Goal: Task Accomplishment & Management: Manage account settings

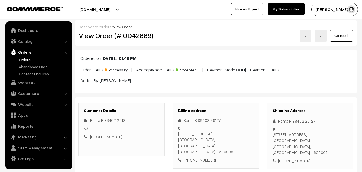
scroll to position [321, 0]
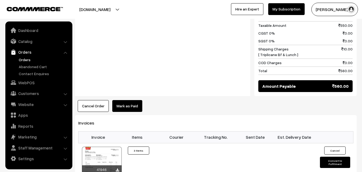
click at [26, 58] on link "Orders" at bounding box center [43, 60] width 53 height 6
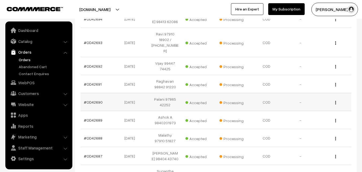
scroll to position [54, 0]
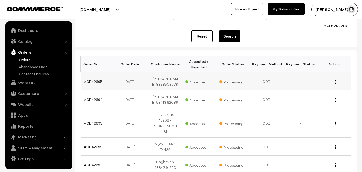
click at [96, 80] on link "#OD42695" at bounding box center [93, 81] width 18 height 5
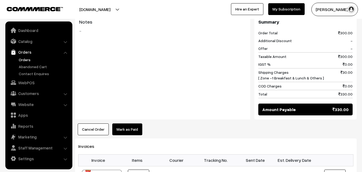
scroll to position [294, 0]
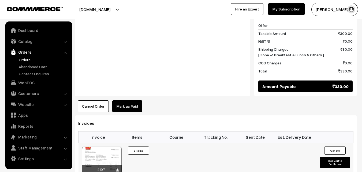
click at [101, 146] on div at bounding box center [102, 159] width 40 height 27
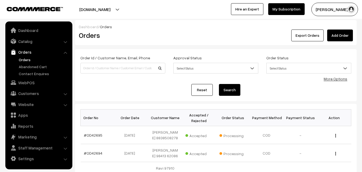
scroll to position [54, 0]
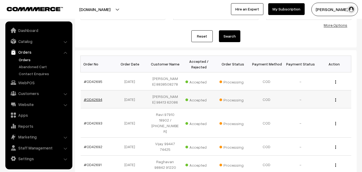
click at [97, 100] on link "#OD42694" at bounding box center [93, 99] width 18 height 5
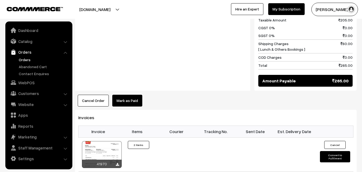
scroll to position [321, 0]
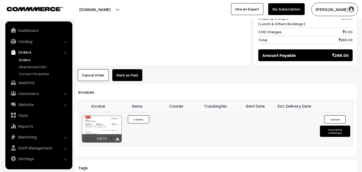
click at [104, 117] on div at bounding box center [102, 128] width 40 height 27
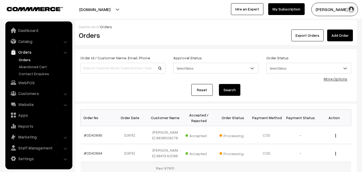
scroll to position [54, 0]
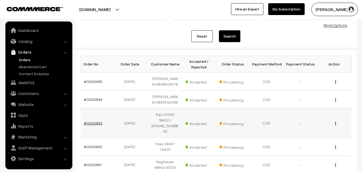
click at [94, 121] on link "#OD42693" at bounding box center [93, 122] width 18 height 5
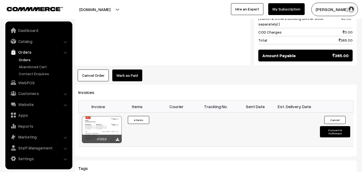
scroll to position [401, 0]
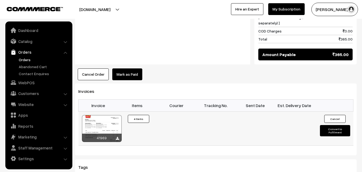
click at [111, 120] on div at bounding box center [102, 128] width 40 height 27
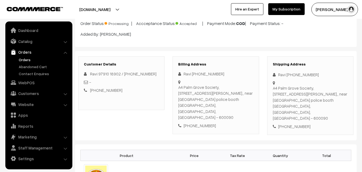
scroll to position [0, 0]
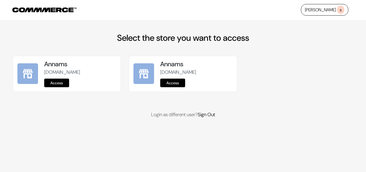
click at [62, 84] on link "Access" at bounding box center [56, 82] width 25 height 9
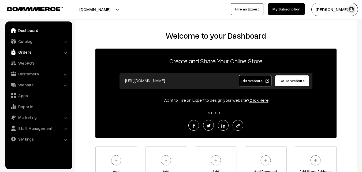
click at [19, 54] on link "Orders" at bounding box center [39, 52] width 64 height 10
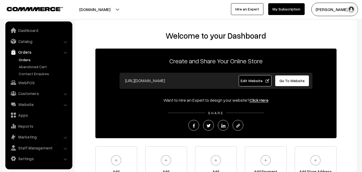
click at [21, 59] on link "Orders" at bounding box center [43, 60] width 53 height 6
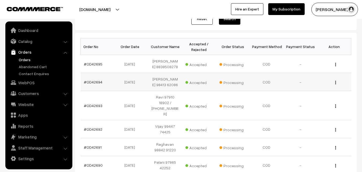
scroll to position [80, 0]
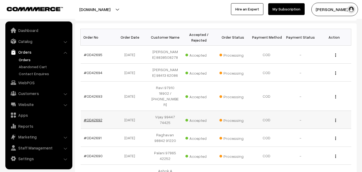
click at [94, 119] on link "#OD42692" at bounding box center [93, 119] width 18 height 5
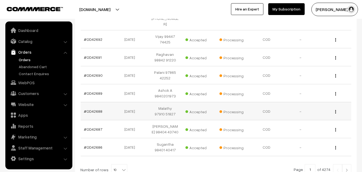
scroll to position [177, 0]
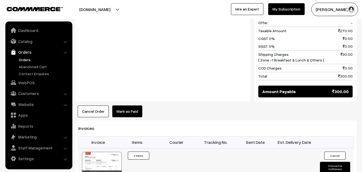
scroll to position [321, 0]
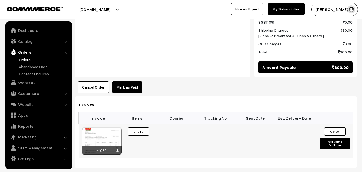
click at [107, 127] on div at bounding box center [102, 140] width 40 height 27
click at [25, 60] on link "Orders" at bounding box center [43, 60] width 53 height 6
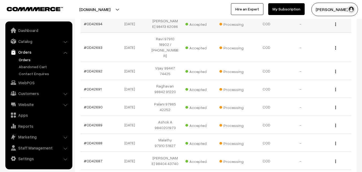
scroll to position [134, 0]
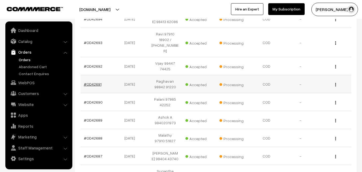
click at [97, 84] on link "#OD42691" at bounding box center [93, 84] width 18 height 5
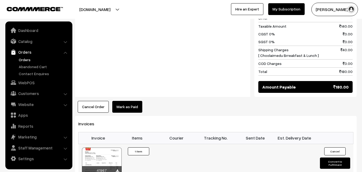
scroll to position [294, 0]
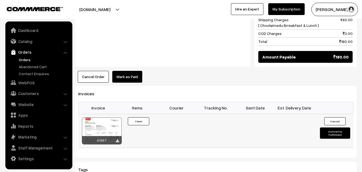
click at [105, 120] on div at bounding box center [102, 130] width 40 height 27
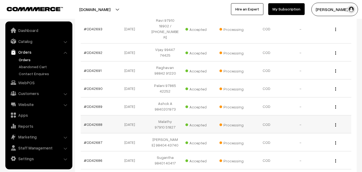
scroll to position [161, 0]
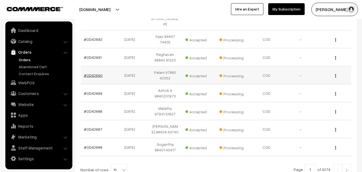
click at [96, 76] on link "#OD42690" at bounding box center [93, 75] width 19 height 5
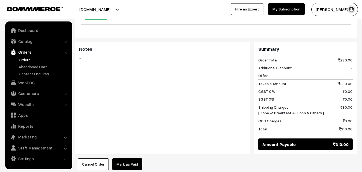
scroll to position [321, 0]
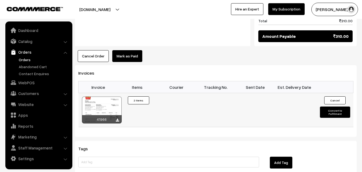
click at [107, 96] on div at bounding box center [102, 109] width 40 height 27
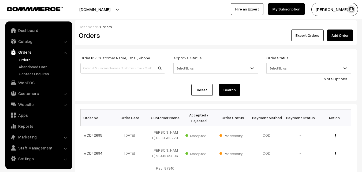
scroll to position [187, 0]
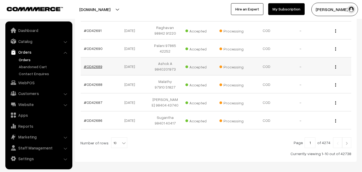
click at [97, 66] on link "#OD42689" at bounding box center [93, 66] width 18 height 5
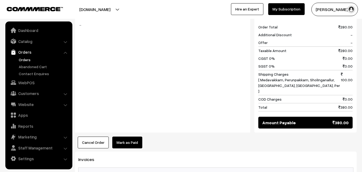
scroll to position [241, 0]
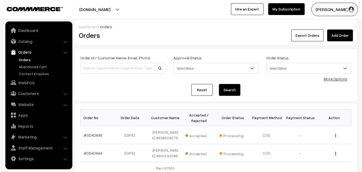
scroll to position [187, 0]
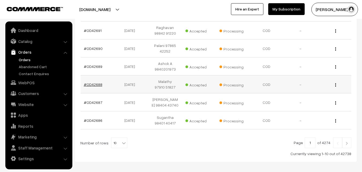
click at [100, 85] on link "#OD42688" at bounding box center [93, 84] width 18 height 5
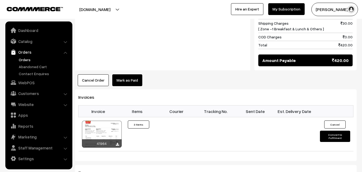
scroll to position [375, 0]
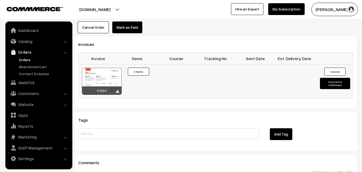
click at [113, 73] on div at bounding box center [102, 81] width 40 height 27
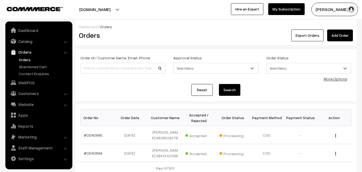
scroll to position [212, 0]
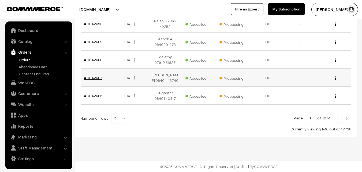
click at [100, 78] on link "#OD42687" at bounding box center [93, 77] width 18 height 5
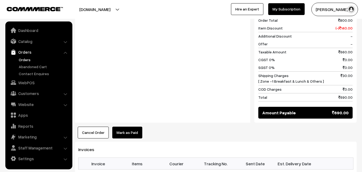
scroll to position [348, 0]
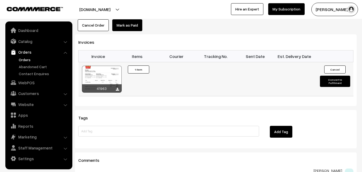
click at [109, 70] on div at bounding box center [102, 79] width 40 height 27
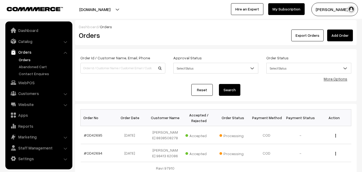
scroll to position [212, 0]
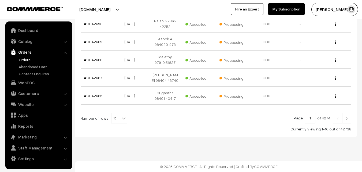
click at [117, 122] on span "10" at bounding box center [119, 118] width 16 height 11
select select "60"
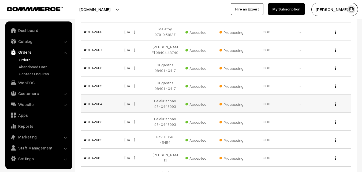
scroll to position [241, 0]
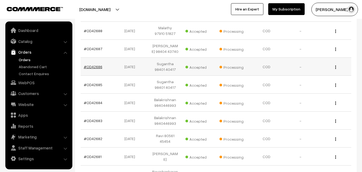
click at [98, 66] on link "#OD42686" at bounding box center [93, 66] width 18 height 5
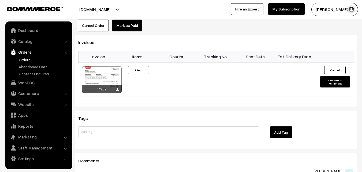
scroll to position [348, 0]
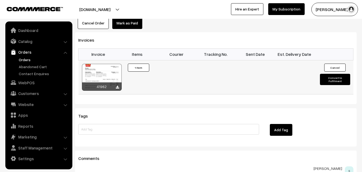
click at [107, 70] on div at bounding box center [102, 77] width 40 height 27
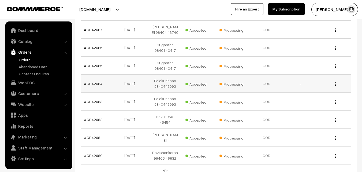
scroll to position [268, 0]
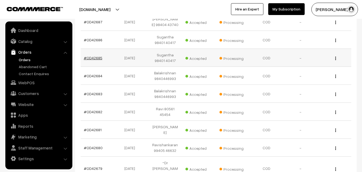
click at [99, 59] on link "#OD42685" at bounding box center [93, 57] width 18 height 5
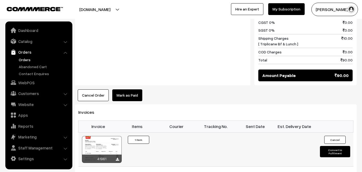
scroll to position [294, 0]
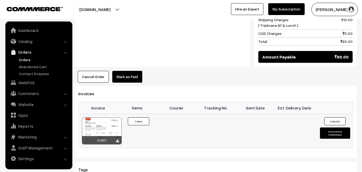
click at [108, 126] on div at bounding box center [102, 130] width 40 height 27
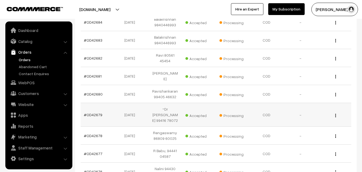
scroll to position [294, 0]
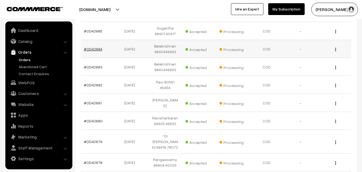
click at [98, 50] on link "#OD42684" at bounding box center [93, 49] width 18 height 5
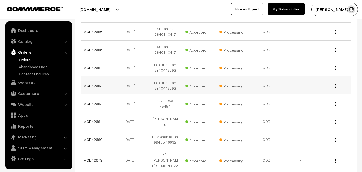
scroll to position [268, 0]
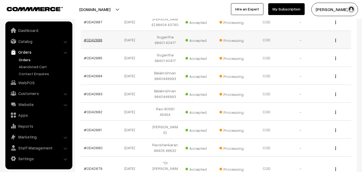
click at [97, 40] on link "#OD42686" at bounding box center [93, 39] width 18 height 5
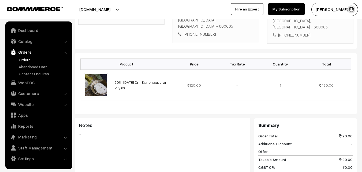
scroll to position [161, 0]
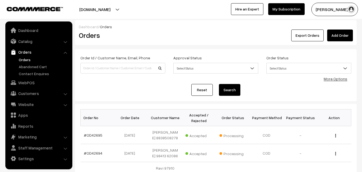
scroll to position [268, 0]
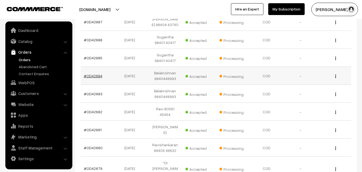
click at [98, 76] on link "#OD42684" at bounding box center [93, 75] width 18 height 5
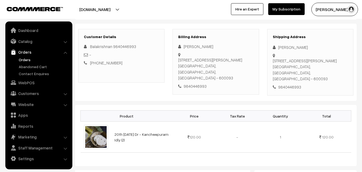
scroll to position [80, 0]
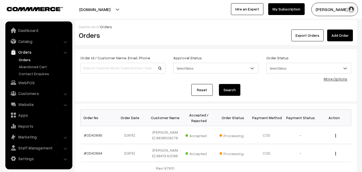
scroll to position [268, 0]
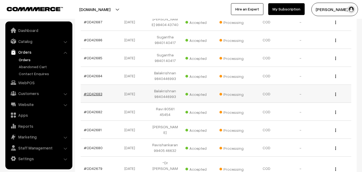
click at [100, 94] on link "#OD42683" at bounding box center [93, 93] width 18 height 5
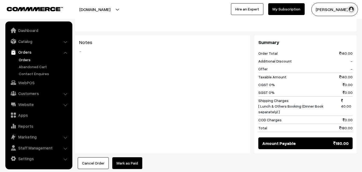
scroll to position [294, 0]
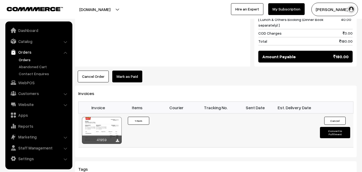
click at [102, 116] on div "41959" at bounding box center [102, 129] width 40 height 27
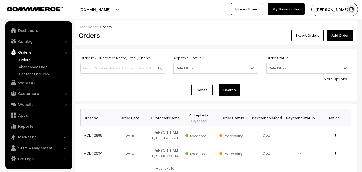
scroll to position [268, 0]
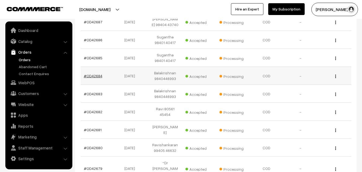
click at [97, 77] on link "#OD42684" at bounding box center [93, 75] width 18 height 5
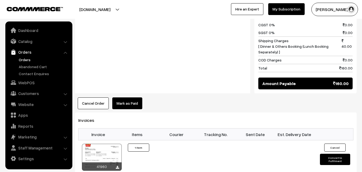
scroll to position [321, 0]
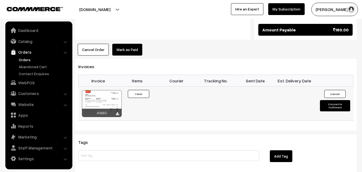
click at [109, 90] on div at bounding box center [102, 103] width 40 height 27
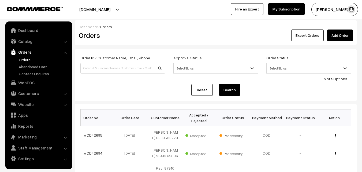
scroll to position [268, 0]
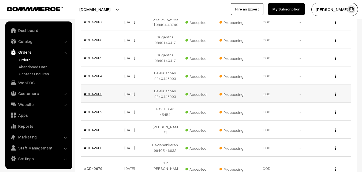
click at [96, 92] on link "#OD42683" at bounding box center [93, 93] width 18 height 5
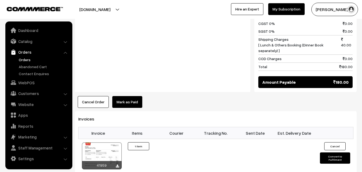
scroll to position [321, 0]
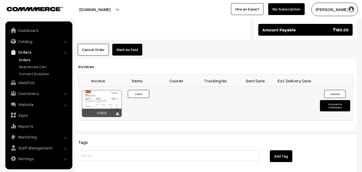
click at [102, 93] on div at bounding box center [102, 103] width 40 height 27
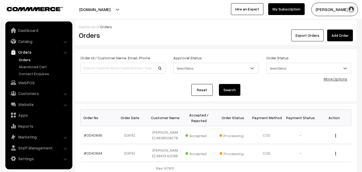
scroll to position [268, 0]
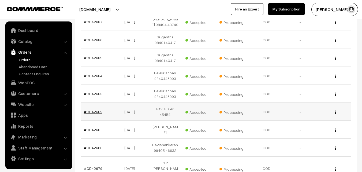
click at [94, 109] on link "#OD42682" at bounding box center [93, 111] width 18 height 5
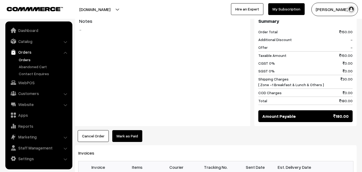
scroll to position [268, 0]
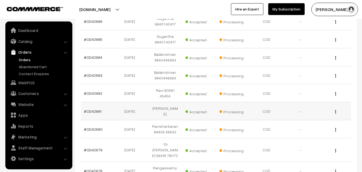
scroll to position [294, 0]
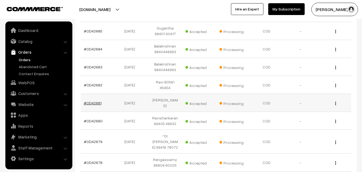
click at [98, 100] on link "#OD42681" at bounding box center [93, 102] width 18 height 5
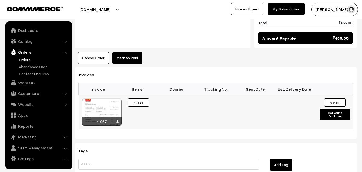
scroll to position [401, 0]
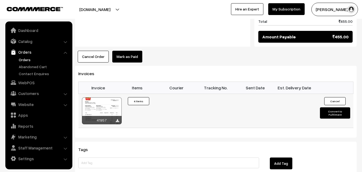
click at [107, 112] on div at bounding box center [102, 110] width 40 height 27
click at [161, 124] on td at bounding box center [176, 110] width 39 height 34
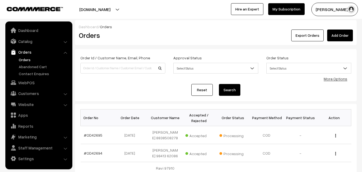
scroll to position [294, 0]
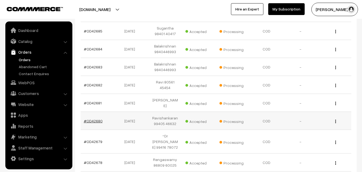
click at [99, 118] on link "#OD42680" at bounding box center [93, 120] width 19 height 5
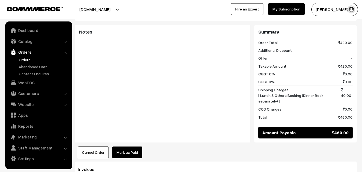
scroll to position [321, 0]
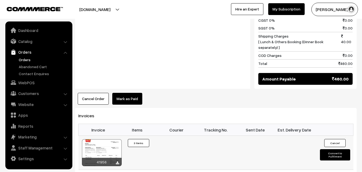
click at [108, 139] on div at bounding box center [102, 152] width 40 height 27
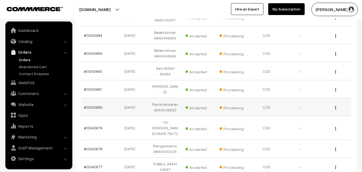
scroll to position [321, 0]
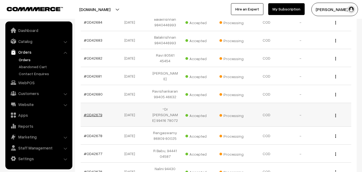
click at [95, 112] on link "#OD42679" at bounding box center [93, 114] width 18 height 5
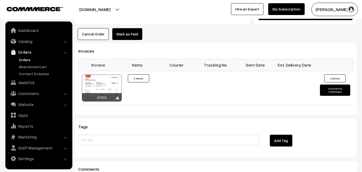
scroll to position [375, 0]
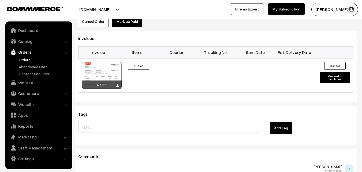
click at [109, 90] on div "Invoices Invoice Items Courier Tracking No. Sent Date Est. Delivery Date 41955 ×" at bounding box center [215, 66] width 281 height 71
click at [106, 64] on div at bounding box center [102, 75] width 40 height 27
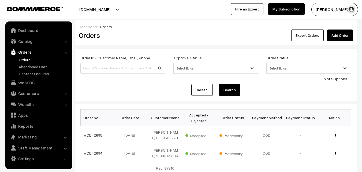
scroll to position [321, 0]
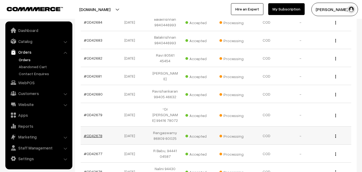
click at [94, 133] on link "#OD42678" at bounding box center [93, 135] width 18 height 5
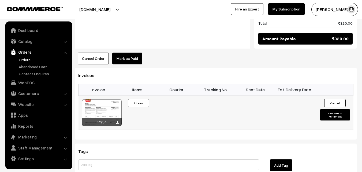
scroll to position [348, 0]
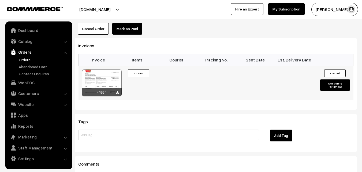
click at [108, 75] on div at bounding box center [102, 82] width 40 height 27
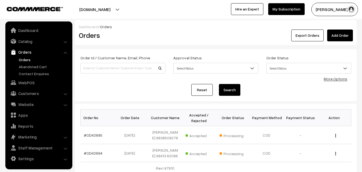
scroll to position [321, 0]
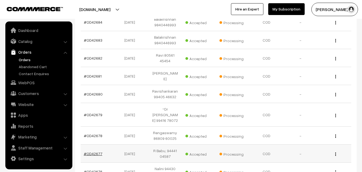
click at [96, 151] on link "#OD42677" at bounding box center [93, 153] width 18 height 5
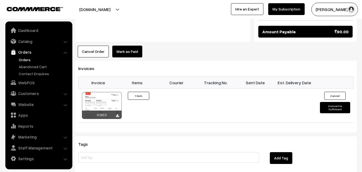
scroll to position [321, 0]
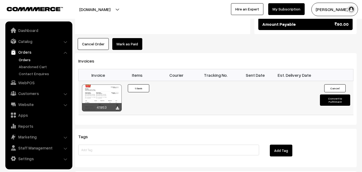
click at [108, 96] on div at bounding box center [102, 97] width 40 height 27
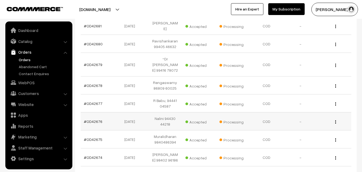
scroll to position [375, 0]
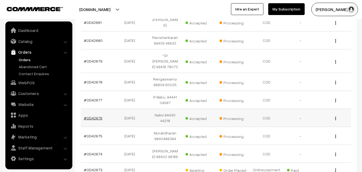
click at [97, 115] on link "#OD42676" at bounding box center [93, 117] width 18 height 5
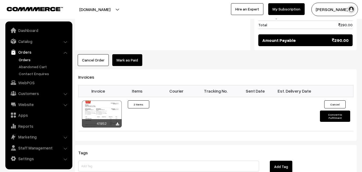
scroll to position [401, 0]
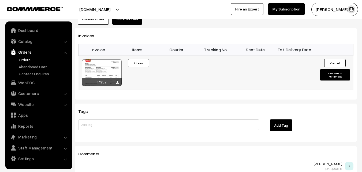
click at [115, 59] on div at bounding box center [102, 72] width 40 height 27
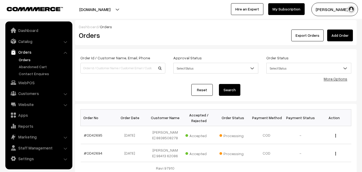
scroll to position [375, 0]
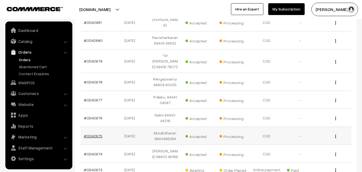
click at [97, 133] on link "#OD42675" at bounding box center [93, 135] width 18 height 5
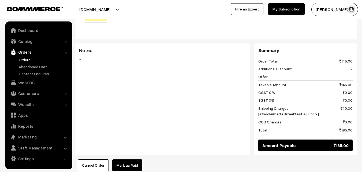
scroll to position [268, 0]
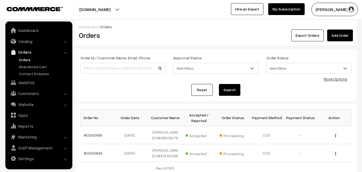
scroll to position [455, 0]
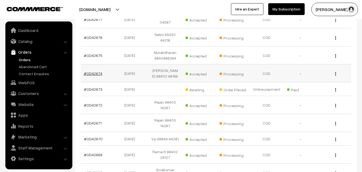
click at [98, 71] on link "#OD42674" at bounding box center [93, 73] width 18 height 5
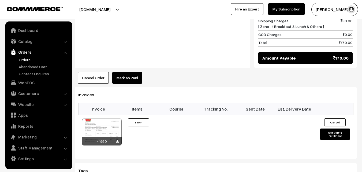
scroll to position [294, 0]
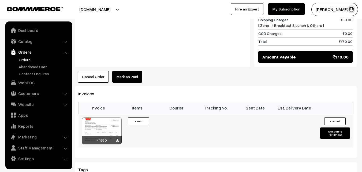
click at [111, 117] on div at bounding box center [102, 130] width 40 height 27
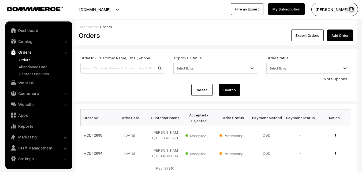
scroll to position [455, 0]
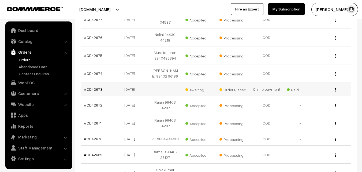
click at [96, 87] on link "#OD42673" at bounding box center [93, 89] width 18 height 5
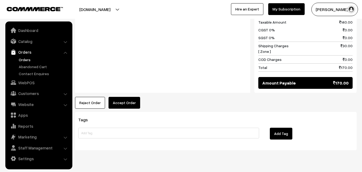
click at [121, 97] on button "Accept Order" at bounding box center [124, 103] width 32 height 12
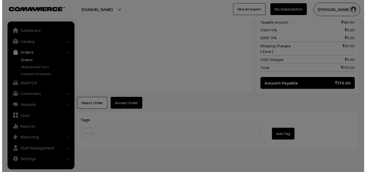
scroll to position [259, 0]
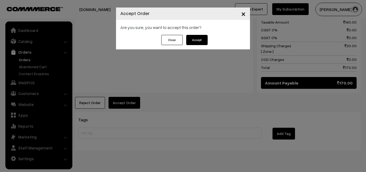
click at [197, 37] on button "Accept" at bounding box center [196, 40] width 21 height 10
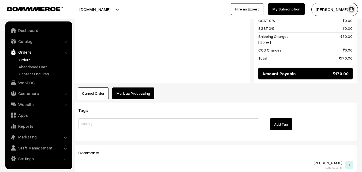
click at [136, 87] on button "Mark as Processing" at bounding box center [133, 93] width 42 height 12
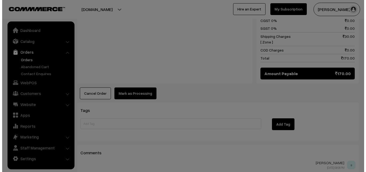
scroll to position [268, 0]
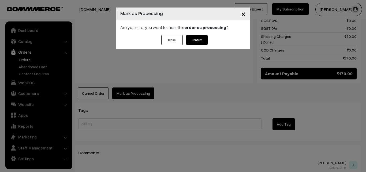
click at [194, 37] on button "Confirm" at bounding box center [196, 40] width 21 height 10
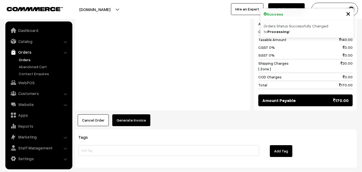
click at [131, 114] on button "Generate Invoice" at bounding box center [131, 120] width 38 height 12
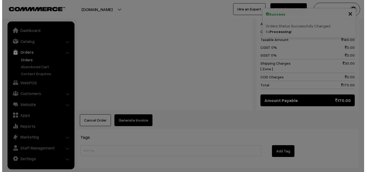
scroll to position [241, 0]
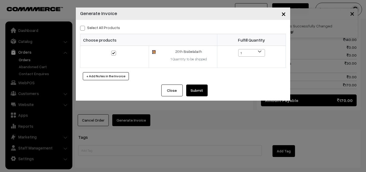
click at [93, 28] on label "Select All Products" at bounding box center [100, 28] width 40 height 6
click at [83, 28] on input "Select All Products" at bounding box center [81, 26] width 3 height 3
checkbox input "true"
click at [200, 91] on button "Submit" at bounding box center [196, 90] width 21 height 12
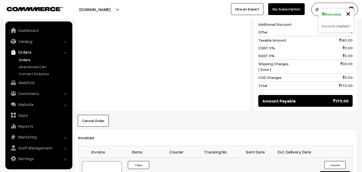
scroll to position [240, 0]
click at [101, 161] on div at bounding box center [102, 174] width 40 height 27
click at [24, 88] on ul "Dashboard Catalog" at bounding box center [38, 94] width 67 height 147
click at [25, 85] on link "WebPOS" at bounding box center [39, 83] width 64 height 10
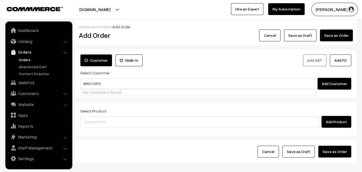
click at [93, 81] on input "99403 33879" at bounding box center [197, 83] width 234 height 11
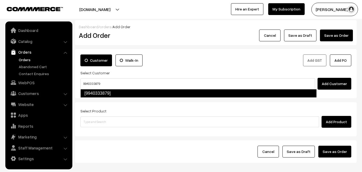
click at [108, 90] on link "[9940333879]" at bounding box center [198, 93] width 236 height 9
type input "9940333879"
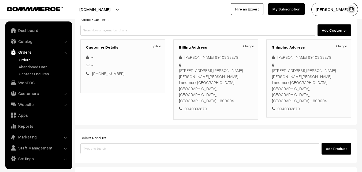
scroll to position [54, 0]
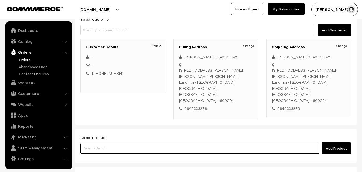
click at [112, 143] on input at bounding box center [199, 148] width 238 height 11
type input "bisibela"
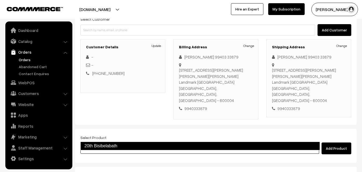
click at [110, 144] on link "20th Bisibelabath" at bounding box center [199, 145] width 239 height 9
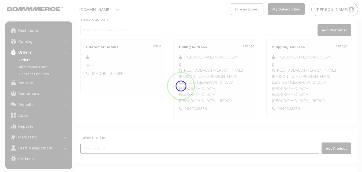
click at [106, 143] on input at bounding box center [199, 148] width 238 height 11
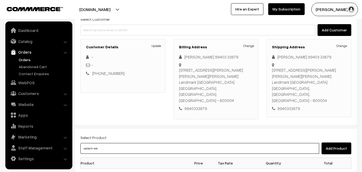
type input "vadam wet"
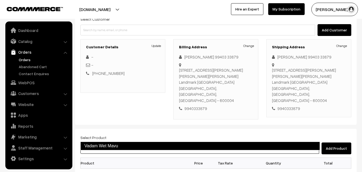
click at [104, 144] on link "Vadam Wet Mavu" at bounding box center [199, 145] width 239 height 9
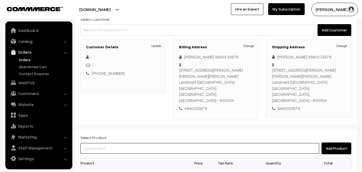
click at [113, 143] on input at bounding box center [199, 148] width 238 height 11
type input "tomato ra"
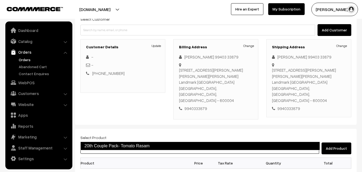
click at [109, 145] on link "20th Couple Pack- Tomato Rasam" at bounding box center [199, 145] width 239 height 9
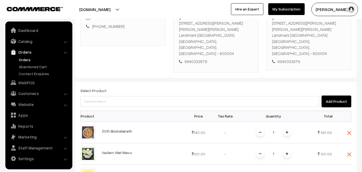
scroll to position [107, 0]
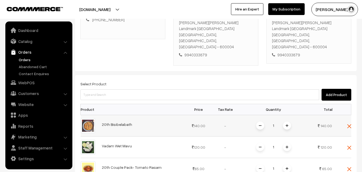
click at [289, 121] on span at bounding box center [287, 125] width 8 height 8
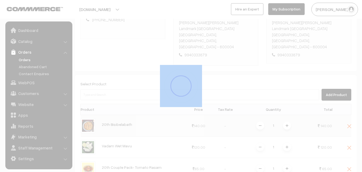
click at [289, 113] on div "Dashboard / orders / Add Order Add Order Cancel Save as Draft Save as Order Sav…" at bounding box center [215, 110] width 281 height 395
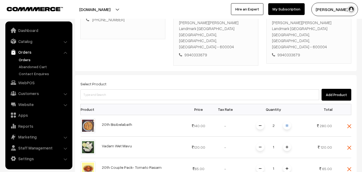
click at [289, 121] on span at bounding box center [287, 125] width 8 height 8
click at [289, 113] on div "Dashboard / orders / Add Order Add Order Cancel Save as Draft Save as Order Sav…" at bounding box center [215, 110] width 281 height 395
click at [288, 121] on span at bounding box center [287, 125] width 8 height 8
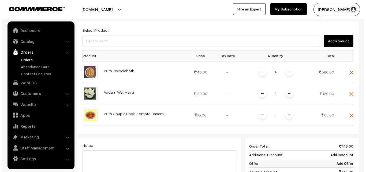
scroll to position [268, 0]
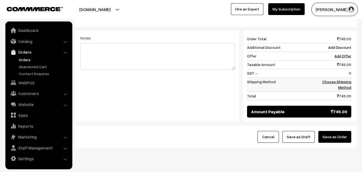
click at [337, 79] on link "Choose Shipping Method" at bounding box center [336, 84] width 29 height 10
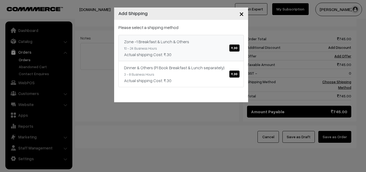
click at [229, 40] on div "Zone -1 Breakfast & Lunch & Others ₹.30" at bounding box center [181, 41] width 114 height 6
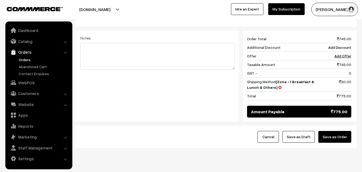
click at [337, 131] on button "Save as Order" at bounding box center [334, 137] width 33 height 12
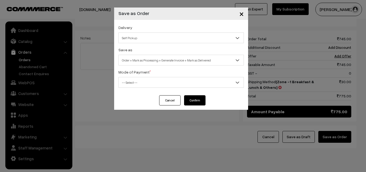
click at [126, 41] on span "Self Pickup" at bounding box center [181, 37] width 125 height 9
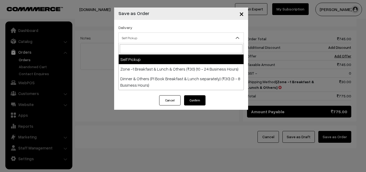
select select "ZON1"
select select "3"
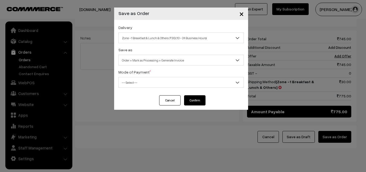
click at [149, 58] on span "Order + Mark as Processing + Generate Invoice" at bounding box center [181, 59] width 125 height 9
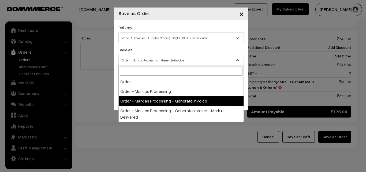
drag, startPoint x: 160, startPoint y: 103, endPoint x: 134, endPoint y: 85, distance: 31.4
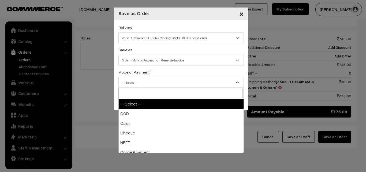
click at [134, 85] on span "-- Select --" at bounding box center [181, 82] width 125 height 9
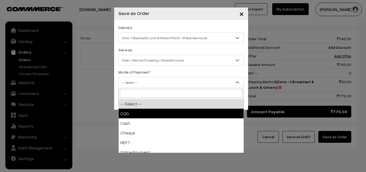
drag, startPoint x: 130, startPoint y: 110, endPoint x: 187, endPoint y: 105, distance: 57.5
select select "1"
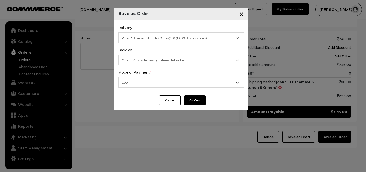
click at [188, 102] on button "Confirm" at bounding box center [194, 100] width 21 height 10
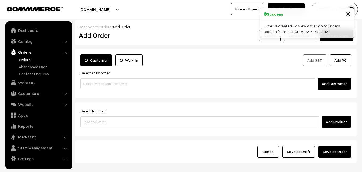
click at [18, 58] on link "Orders" at bounding box center [43, 60] width 53 height 6
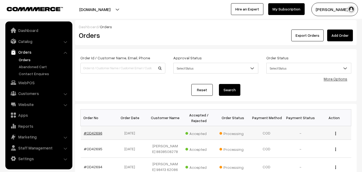
click at [92, 131] on link "#OD42696" at bounding box center [93, 132] width 18 height 5
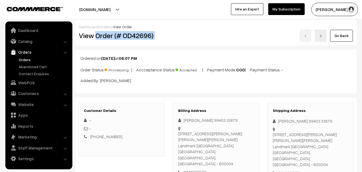
drag, startPoint x: 95, startPoint y: 33, endPoint x: 174, endPoint y: 33, distance: 79.2
click at [174, 33] on div "View Order (# OD42696) Go Back" at bounding box center [216, 35] width 282 height 12
copy div "Order (# OD42696)"
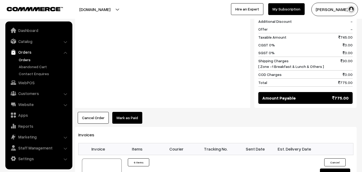
scroll to position [321, 0]
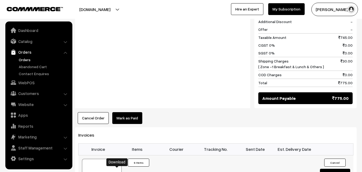
click at [41, 82] on link "WebPOS" at bounding box center [39, 83] width 64 height 10
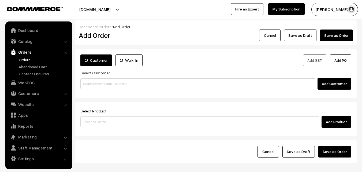
click at [89, 74] on label "Select Customer" at bounding box center [94, 73] width 29 height 6
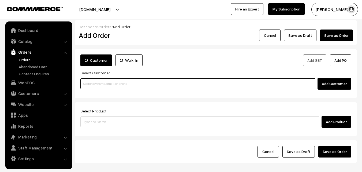
click at [95, 84] on input at bounding box center [197, 83] width 234 height 11
paste input "95000 82500"
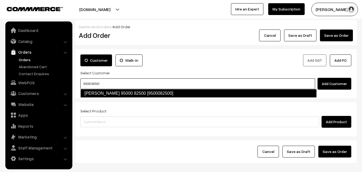
click at [96, 93] on link "[PERSON_NAME] 95000 82500 [9500082500]" at bounding box center [198, 93] width 236 height 9
type input "95000 82500"
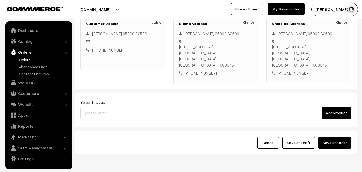
scroll to position [80, 0]
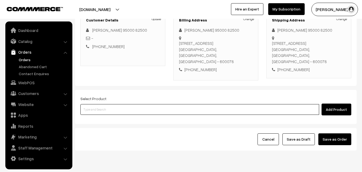
click at [112, 107] on input at bounding box center [199, 109] width 238 height 11
type input "[DEMOGRAPHIC_DATA]"
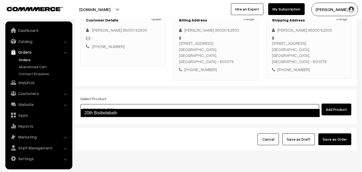
click at [109, 112] on link "20th Bisibelabath" at bounding box center [199, 112] width 239 height 9
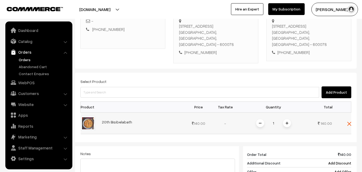
scroll to position [134, 0]
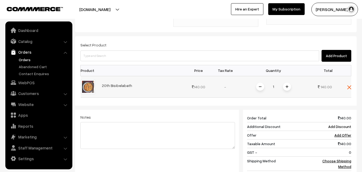
click at [287, 85] on img at bounding box center [286, 86] width 3 height 3
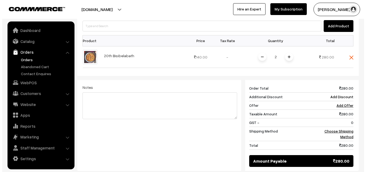
scroll to position [187, 0]
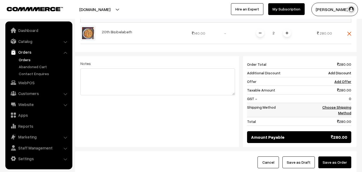
click at [345, 102] on td "Choose Shipping Method" at bounding box center [334, 109] width 33 height 14
click at [339, 105] on link "Choose Shipping Method" at bounding box center [336, 110] width 29 height 10
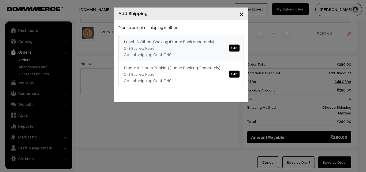
click at [226, 45] on link "Lunch & Others Booking (Dinner Book separately) ₹.40 2 - 8 Business Hours Actua…" at bounding box center [180, 48] width 125 height 26
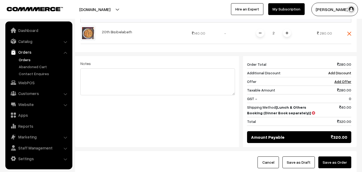
click at [329, 156] on button "Save as Order" at bounding box center [334, 162] width 33 height 12
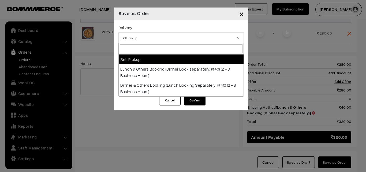
click at [133, 36] on span "Self Pickup" at bounding box center [181, 37] width 125 height 9
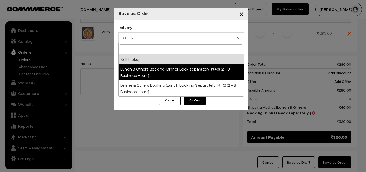
select select "LOB1"
select select "3"
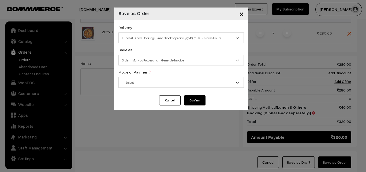
click at [145, 59] on span "Order + Mark as Processing + Generate Invoice" at bounding box center [181, 59] width 125 height 9
click at [140, 81] on span "-- Select --" at bounding box center [181, 82] width 125 height 9
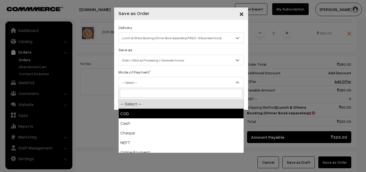
select select "1"
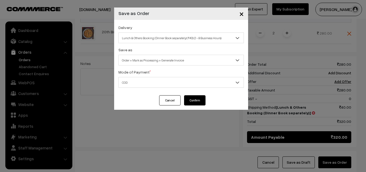
click at [197, 96] on button "Confirm" at bounding box center [194, 100] width 21 height 10
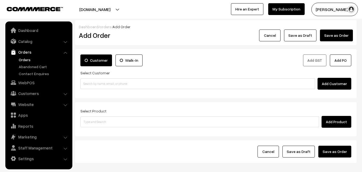
click at [24, 60] on link "Orders" at bounding box center [43, 60] width 53 height 6
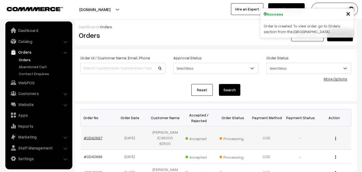
click at [86, 137] on link "#OD42697" at bounding box center [93, 137] width 18 height 5
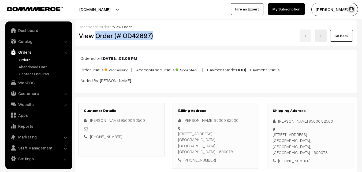
drag, startPoint x: 146, startPoint y: 35, endPoint x: 153, endPoint y: 35, distance: 7.8
click at [153, 35] on h2 "View Order (# OD42697)" at bounding box center [122, 35] width 86 height 8
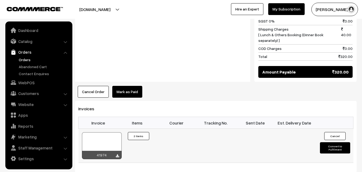
scroll to position [294, 0]
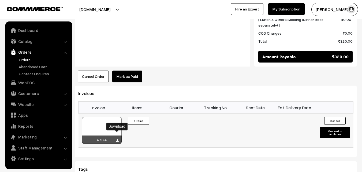
click at [116, 139] on icon at bounding box center [117, 140] width 3 height 3
click at [37, 81] on link "WebPOS" at bounding box center [39, 83] width 64 height 10
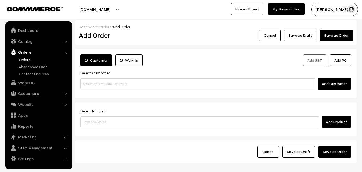
click at [98, 80] on input at bounding box center [197, 83] width 234 height 11
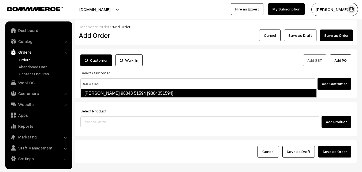
click at [95, 97] on li "Radha Aravamudan 98843 51594 [9884351594]" at bounding box center [198, 93] width 235 height 9
type input "98843 51594"
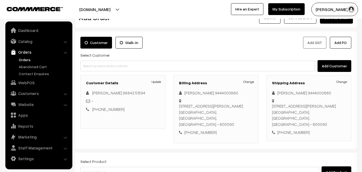
scroll to position [80, 0]
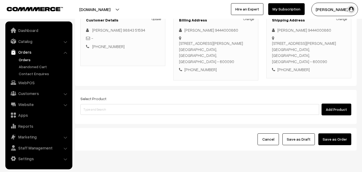
click at [111, 96] on div "Select Product Add Product" at bounding box center [215, 105] width 271 height 20
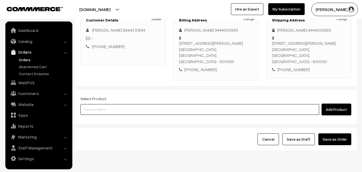
click at [110, 104] on input at bounding box center [199, 109] width 238 height 11
type input "vadam wet"
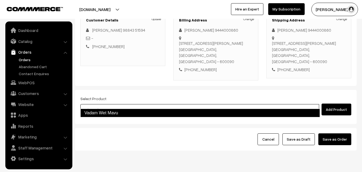
click at [108, 113] on link "Vadam Wet Mavu" at bounding box center [199, 112] width 239 height 9
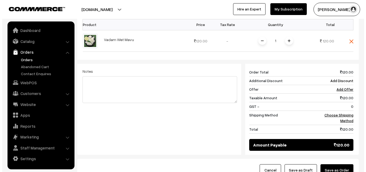
scroll to position [214, 0]
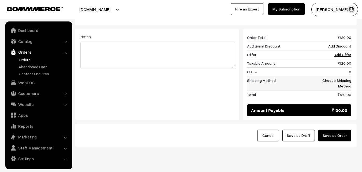
click at [344, 78] on link "Choose Shipping Method" at bounding box center [336, 83] width 29 height 10
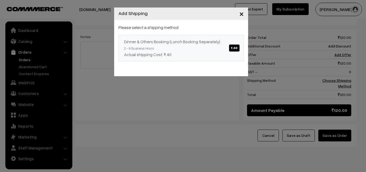
click at [222, 45] on link "Dinner & Others Booking (Lunch Booking Separately) ₹.40 2 - 8 Business Hours Ac…" at bounding box center [180, 48] width 125 height 26
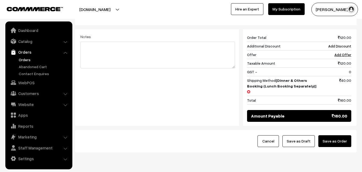
click at [334, 135] on button "Save as Order" at bounding box center [334, 141] width 33 height 12
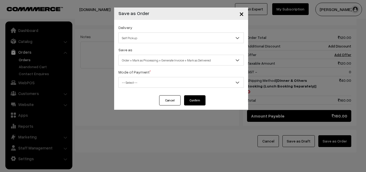
click at [149, 46] on div "Delivery Self Pickup Dinner & Others Booking (Lunch Booking Separately) (₹40) (…" at bounding box center [181, 57] width 134 height 75
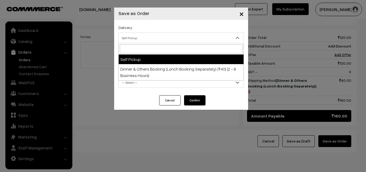
click at [150, 40] on span "Self Pickup" at bounding box center [181, 37] width 125 height 9
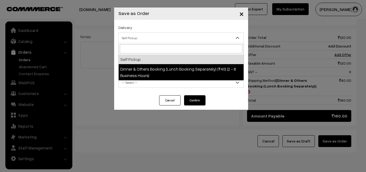
select select "DOB1"
select select "3"
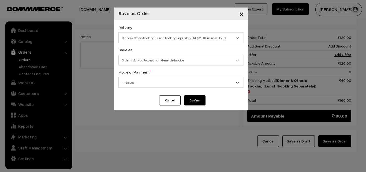
click at [154, 60] on span "Order + Mark as Processing + Generate Invoice" at bounding box center [181, 59] width 125 height 9
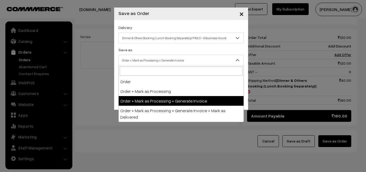
drag, startPoint x: 159, startPoint y: 98, endPoint x: 140, endPoint y: 81, distance: 26.0
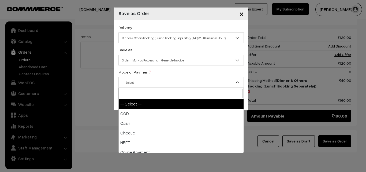
click at [140, 81] on span "-- Select --" at bounding box center [181, 82] width 125 height 9
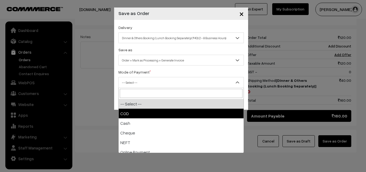
select select "1"
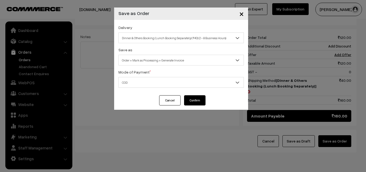
click at [198, 96] on button "Confirm" at bounding box center [194, 100] width 21 height 10
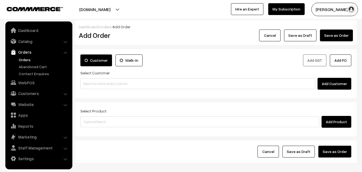
click at [25, 62] on link "Orders" at bounding box center [43, 60] width 53 height 6
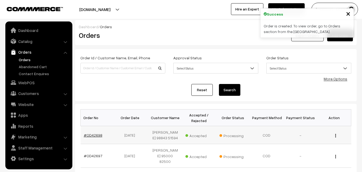
click at [93, 136] on link "#OD42698" at bounding box center [93, 134] width 18 height 5
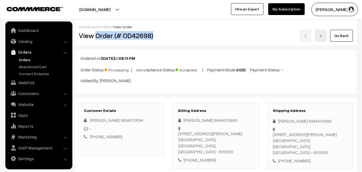
drag, startPoint x: 96, startPoint y: 33, endPoint x: 159, endPoint y: 34, distance: 63.2
click at [159, 34] on h2 "View Order (# OD42698)" at bounding box center [122, 35] width 86 height 8
copy h2 "Order (# OD42698)"
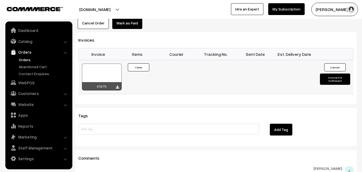
scroll to position [348, 0]
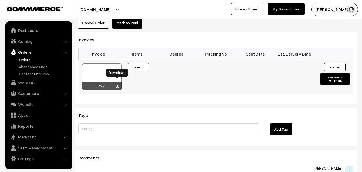
click at [118, 85] on icon at bounding box center [117, 86] width 3 height 3
click at [23, 60] on link "Orders" at bounding box center [43, 60] width 53 height 6
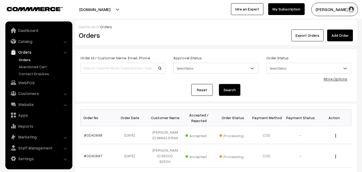
scroll to position [54, 0]
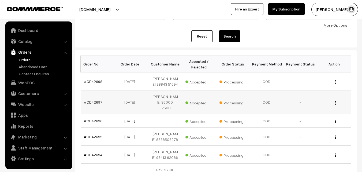
click at [88, 104] on link "#OD42697" at bounding box center [93, 102] width 18 height 5
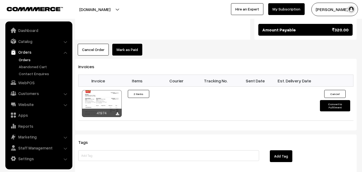
click at [100, 44] on button "Cancel Order" at bounding box center [93, 50] width 31 height 12
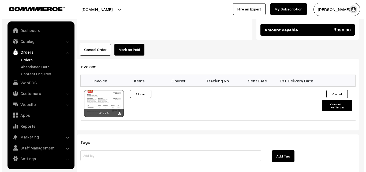
scroll to position [321, 0]
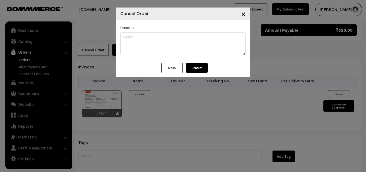
click at [204, 67] on button "Confirm" at bounding box center [196, 68] width 21 height 10
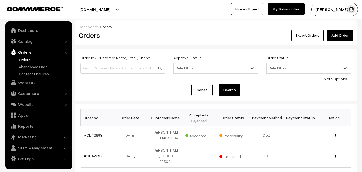
click at [26, 59] on link "Orders" at bounding box center [43, 60] width 53 height 6
click at [26, 58] on link "Orders" at bounding box center [43, 60] width 53 height 6
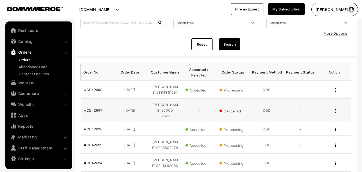
scroll to position [54, 0]
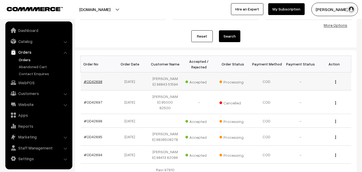
click at [96, 83] on link "#OD42698" at bounding box center [93, 81] width 18 height 5
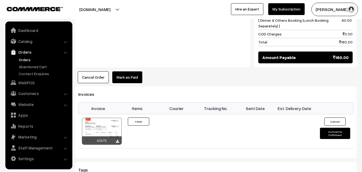
scroll to position [321, 0]
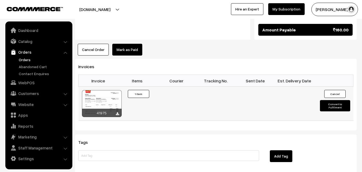
click at [106, 90] on div at bounding box center [102, 103] width 40 height 27
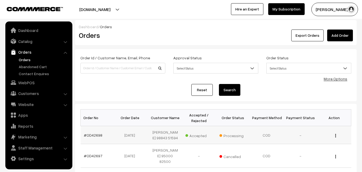
scroll to position [54, 0]
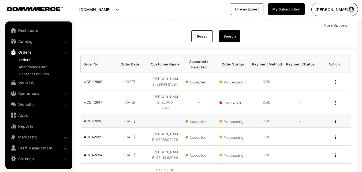
click at [94, 123] on link "#OD42696" at bounding box center [93, 120] width 18 height 5
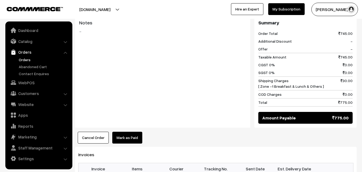
scroll to position [321, 0]
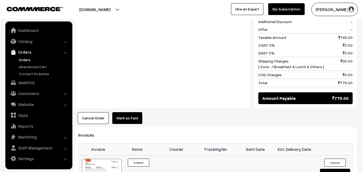
click at [104, 158] on div at bounding box center [102, 171] width 40 height 27
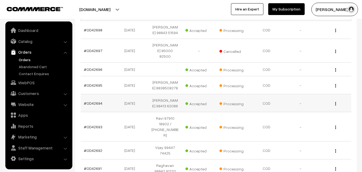
scroll to position [107, 0]
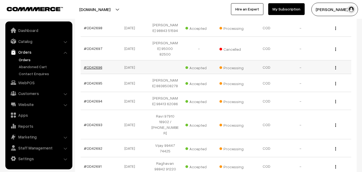
click at [94, 69] on link "#OD42696" at bounding box center [93, 67] width 18 height 5
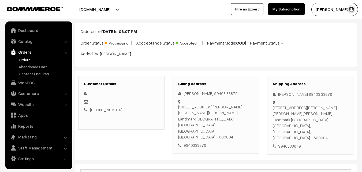
scroll to position [80, 0]
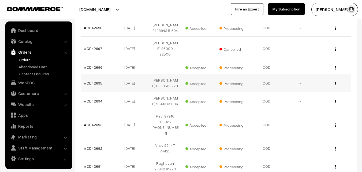
scroll to position [80, 0]
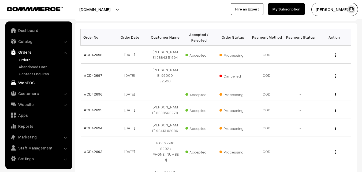
click at [31, 81] on link "WebPOS" at bounding box center [39, 83] width 64 height 10
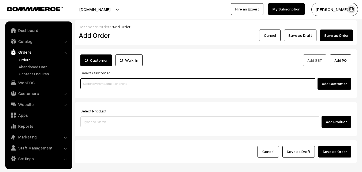
click at [89, 84] on input at bounding box center [197, 83] width 234 height 11
paste input "94498 61992"
click at [93, 79] on input "94498 61992" at bounding box center [197, 83] width 234 height 11
type input "9449861992"
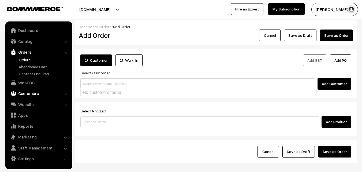
click at [30, 91] on link "Customers" at bounding box center [39, 93] width 64 height 10
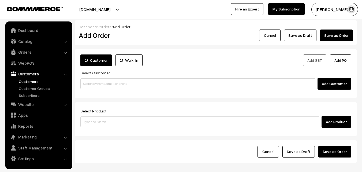
click at [30, 80] on link "Customers" at bounding box center [43, 81] width 53 height 6
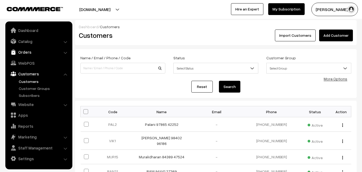
click at [24, 52] on link "Orders" at bounding box center [39, 52] width 64 height 10
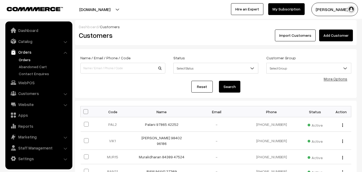
click at [25, 59] on link "Orders" at bounding box center [43, 60] width 53 height 6
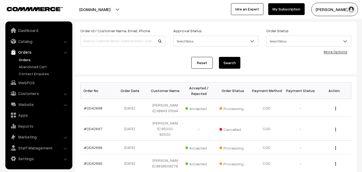
scroll to position [27, 0]
click at [21, 85] on link "WebPOS" at bounding box center [39, 83] width 64 height 10
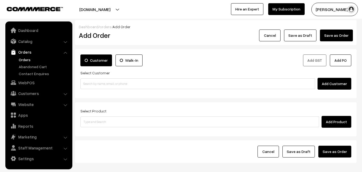
click at [101, 85] on input at bounding box center [197, 83] width 234 height 11
click at [92, 81] on input "98844 51282" at bounding box center [197, 83] width 234 height 11
click at [92, 89] on input "9884451282" at bounding box center [197, 83] width 234 height 11
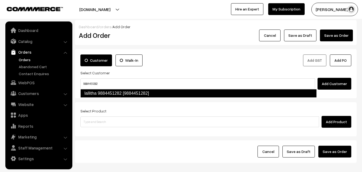
click at [94, 91] on link "lallitha 9884451282 [9884451282]" at bounding box center [198, 93] width 236 height 9
type input "9884451282"
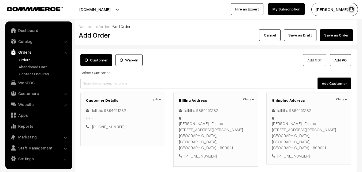
scroll to position [80, 0]
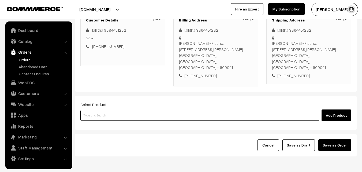
click at [113, 110] on input at bounding box center [199, 115] width 238 height 11
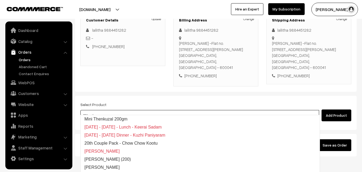
type input "20th with"
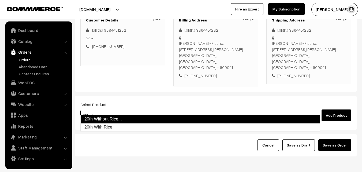
click at [110, 118] on link "20th Without Rice..." at bounding box center [199, 119] width 239 height 9
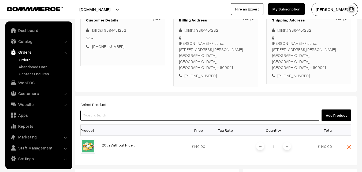
click at [104, 110] on input at bounding box center [199, 115] width 238 height 11
type input "bisibe"
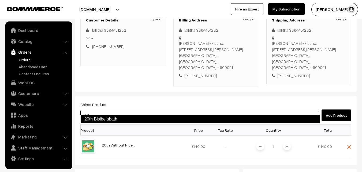
click at [105, 119] on link "20th Bisibelabath" at bounding box center [199, 119] width 239 height 9
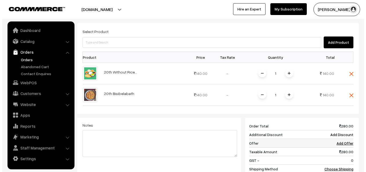
scroll to position [161, 0]
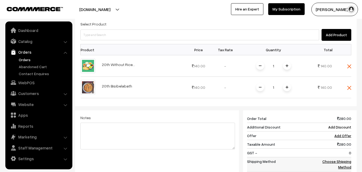
click at [339, 157] on td "Choose Shipping Method" at bounding box center [334, 164] width 33 height 14
click at [338, 159] on link "Choose Shipping Method" at bounding box center [336, 164] width 29 height 10
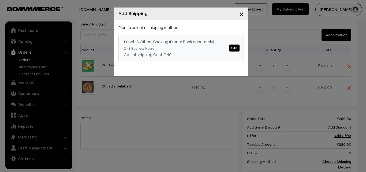
click at [215, 43] on div "Lunch & Others Booking (Dinner Book separately) ₹.40" at bounding box center [181, 41] width 114 height 6
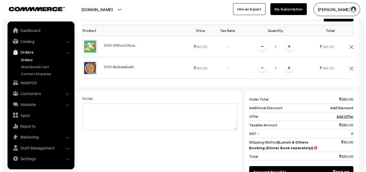
scroll to position [249, 0]
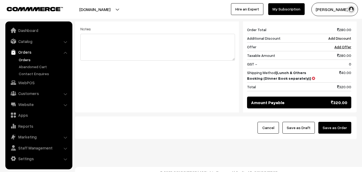
click at [331, 125] on button "Save as Order" at bounding box center [334, 127] width 33 height 12
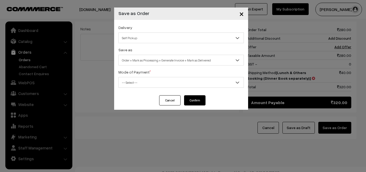
click at [145, 41] on span "Self Pickup" at bounding box center [181, 37] width 125 height 9
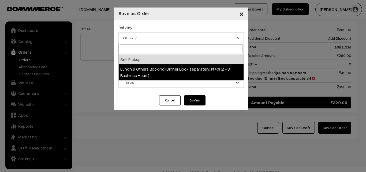
select select "LOB1"
select select "3"
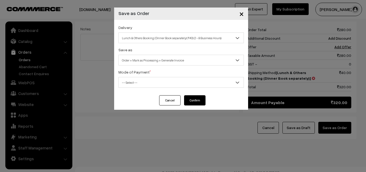
click at [158, 61] on span "Order + Mark as Processing + Generate Invoice" at bounding box center [181, 59] width 125 height 9
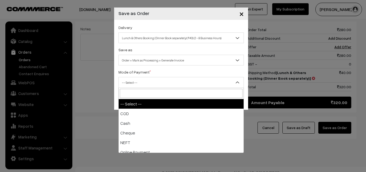
click at [138, 84] on span "-- Select --" at bounding box center [181, 82] width 125 height 9
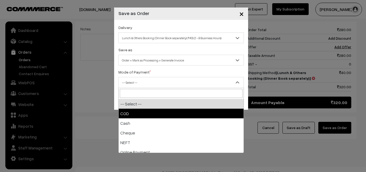
drag, startPoint x: 136, startPoint y: 111, endPoint x: 150, endPoint y: 111, distance: 13.6
select select "1"
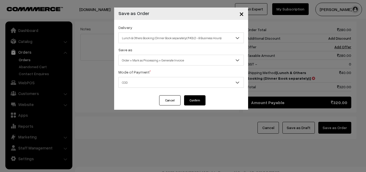
click at [193, 102] on button "Confirm" at bounding box center [194, 100] width 21 height 10
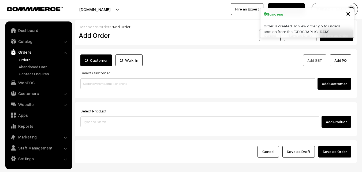
click at [28, 59] on link "Orders" at bounding box center [43, 60] width 53 height 6
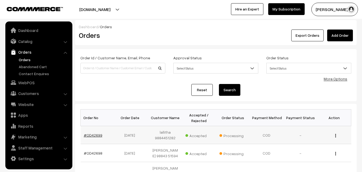
click at [90, 135] on link "#OD42699" at bounding box center [93, 134] width 18 height 5
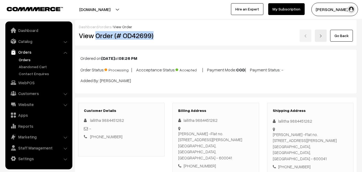
drag, startPoint x: 0, startPoint y: 0, endPoint x: 165, endPoint y: 34, distance: 168.9
click at [165, 34] on div "View Order (# OD42699)" at bounding box center [122, 35] width 94 height 12
copy h2 "Order (# OD42699)"
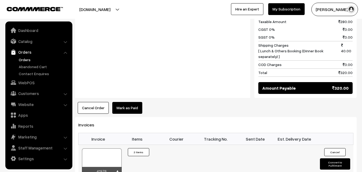
scroll to position [348, 0]
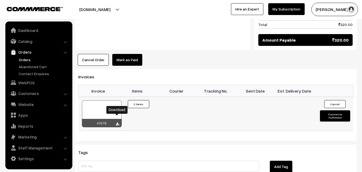
click at [117, 122] on icon at bounding box center [117, 123] width 3 height 3
click at [30, 83] on link "WebPOS" at bounding box center [39, 83] width 64 height 10
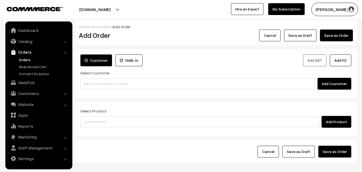
click at [106, 83] on input at bounding box center [197, 83] width 234 height 11
type input "94498 61992"
click at [28, 92] on link "Customers" at bounding box center [39, 93] width 64 height 10
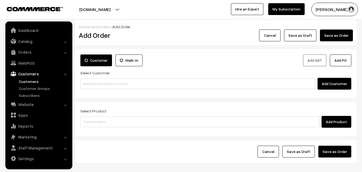
click at [28, 81] on link "Customers" at bounding box center [43, 81] width 53 height 6
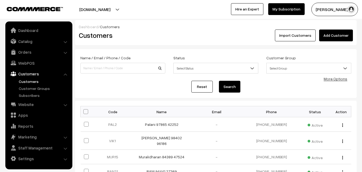
click at [333, 34] on link "Add Customer" at bounding box center [336, 35] width 34 height 12
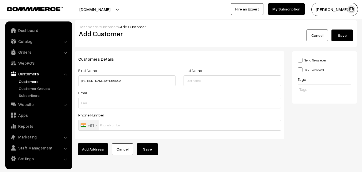
type input "[PERSON_NAME] 94498 61992"
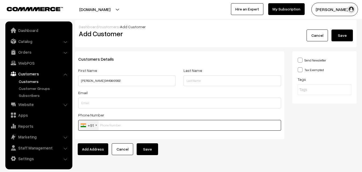
click at [120, 122] on input "text" at bounding box center [179, 125] width 203 height 11
paste input "94498 6199"
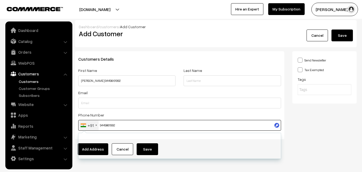
type input "9449861992"
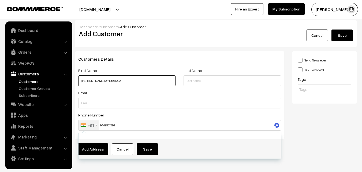
click at [157, 76] on input "[PERSON_NAME] 94498 61992" at bounding box center [126, 80] width 97 height 11
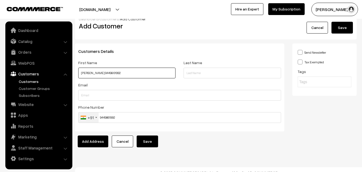
scroll to position [14, 0]
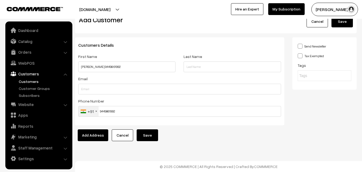
click at [147, 132] on button "Save" at bounding box center [146, 135] width 21 height 12
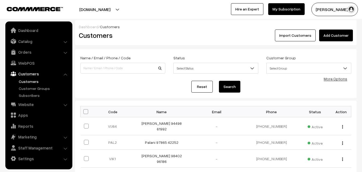
click at [157, 124] on link "[PERSON_NAME] 94498 61992" at bounding box center [161, 126] width 40 height 10
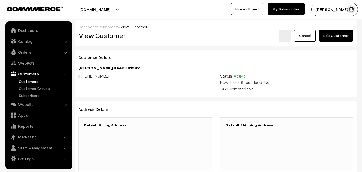
click at [334, 34] on link "Edit Customer" at bounding box center [336, 36] width 34 height 12
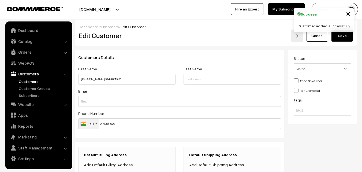
click at [111, 166] on link "Add Default Billing Address" at bounding box center [108, 164] width 49 height 5
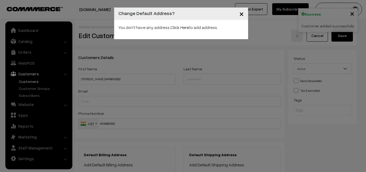
click at [178, 24] on p "You don't have any address. Click Here to add address." at bounding box center [180, 27] width 125 height 6
click at [164, 26] on p "You don't have any address. Click Here to add address." at bounding box center [180, 27] width 125 height 6
click at [176, 25] on link "Click Here" at bounding box center [179, 27] width 19 height 5
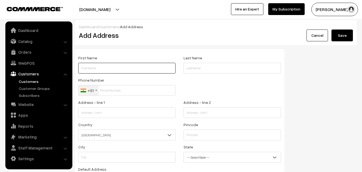
click at [107, 72] on input "text" at bounding box center [126, 68] width 97 height 11
type input "V"
paste input "94498 61992"
type input "[PERSON_NAME] 94498 61992"
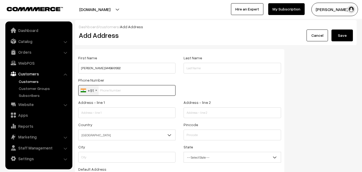
click at [114, 93] on input "text" at bounding box center [126, 90] width 97 height 11
paste input "94498 6199"
type input "9449861992"
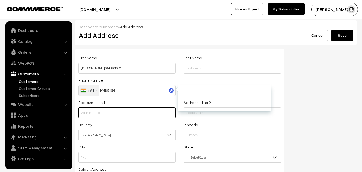
click at [120, 111] on input "text" at bounding box center [126, 112] width 97 height 11
paste input "12/23 North chitrakulam Street,"
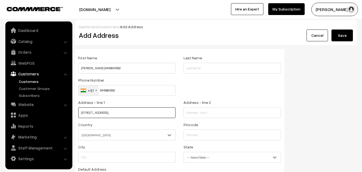
type input "12/23 North chitrakulam Street,"
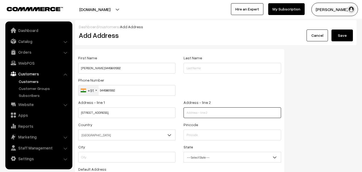
drag, startPoint x: 198, startPoint y: 111, endPoint x: 201, endPoint y: 111, distance: 2.9
click at [198, 111] on input "text" at bounding box center [231, 112] width 97 height 11
paste input "first floo"
type input "first floor"
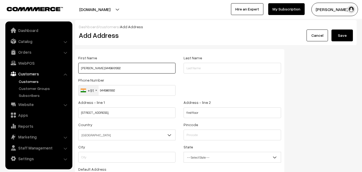
click at [113, 70] on input "[PERSON_NAME] 94498 61992" at bounding box center [126, 68] width 97 height 11
paste input "98412 91150"
type input "[PERSON_NAME] 94498 61992/98412 91150"
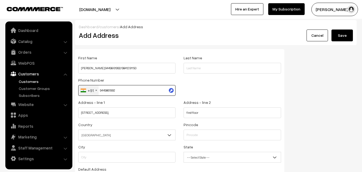
drag, startPoint x: 115, startPoint y: 90, endPoint x: 82, endPoint y: 86, distance: 32.3
click at [82, 86] on div "+91 United States +1 United Kingdom +44 Afghanistan (‫افغانستان‬‎) +93 Albania …" at bounding box center [126, 90] width 97 height 11
drag, startPoint x: 122, startPoint y: 86, endPoint x: 69, endPoint y: 82, distance: 53.4
click at [69, 82] on body "Thank you for showing interest. Our team will call you shortly. Close annamfood…" at bounding box center [181, 122] width 362 height 244
paste input "8412 9115"
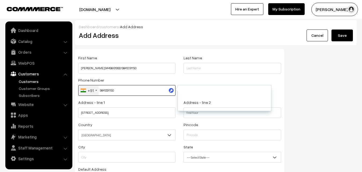
type input "9841291150"
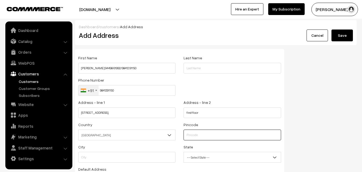
click at [196, 136] on input "text" at bounding box center [231, 134] width 97 height 11
type input "600004"
type input "Chennai"
select select "[GEOGRAPHIC_DATA]"
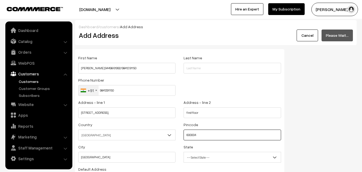
type input "600004"
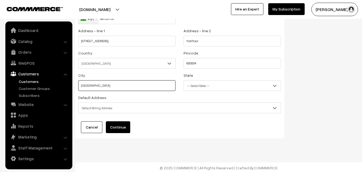
scroll to position [73, 0]
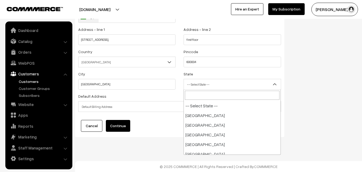
click at [203, 84] on span "-- Select State --" at bounding box center [232, 83] width 97 height 9
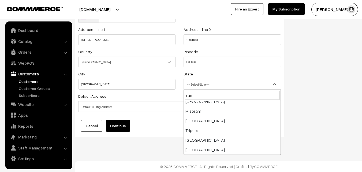
scroll to position [0, 0]
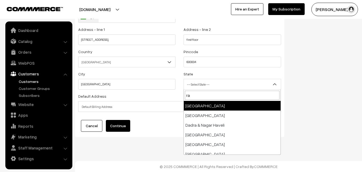
type input "r"
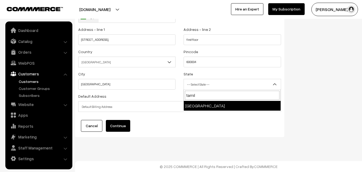
type input "tamil"
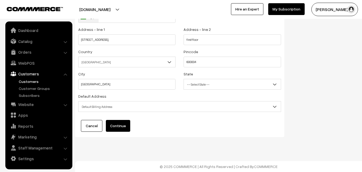
click at [111, 109] on span "Default Billing Address" at bounding box center [179, 106] width 202 height 9
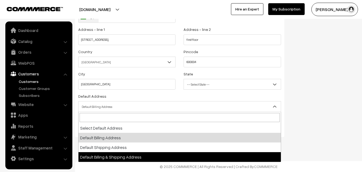
select select "3"
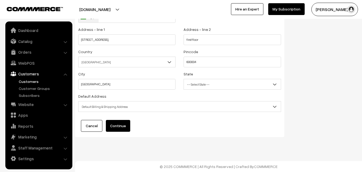
click at [114, 130] on button "Continue" at bounding box center [118, 126] width 24 height 12
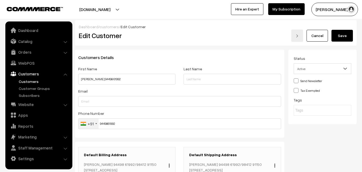
click at [335, 36] on button "Save" at bounding box center [341, 36] width 21 height 12
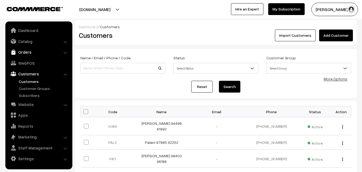
click at [25, 55] on link "Orders" at bounding box center [39, 52] width 64 height 10
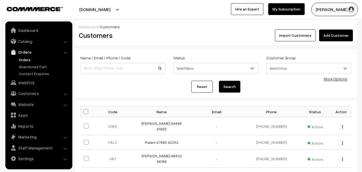
click at [24, 59] on link "Orders" at bounding box center [43, 60] width 53 height 6
click at [21, 81] on link "WebPOS" at bounding box center [39, 83] width 64 height 10
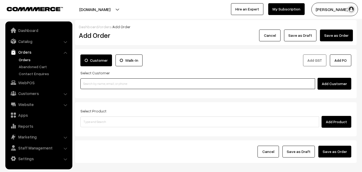
click at [100, 84] on input at bounding box center [197, 83] width 234 height 11
paste input "98412 91150"
click at [92, 87] on input "98412 91150" at bounding box center [197, 83] width 234 height 11
click at [92, 84] on input "98412 91150" at bounding box center [197, 83] width 234 height 11
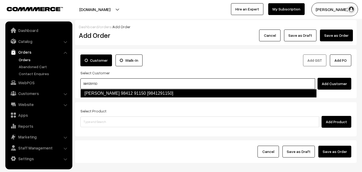
click at [103, 94] on link "[PERSON_NAME] 98412 91150 [9841291150]" at bounding box center [198, 93] width 236 height 9
type input "9841291150"
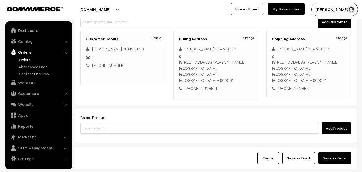
scroll to position [27, 0]
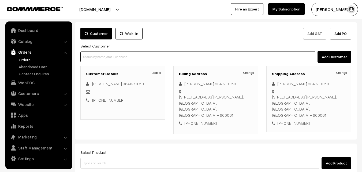
click at [109, 57] on input at bounding box center [197, 56] width 234 height 11
paste input "94498 61992"
click at [98, 65] on link "Viji 94498 61992 [9449861992]" at bounding box center [198, 66] width 235 height 8
type input "94498 61992"
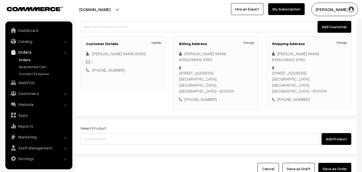
scroll to position [80, 0]
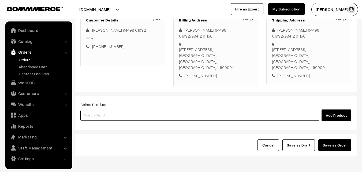
click at [108, 110] on input at bounding box center [199, 115] width 238 height 11
type input "mini jangi"
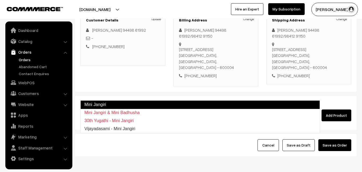
click at [105, 102] on link "Mini Jangiri" at bounding box center [199, 104] width 239 height 9
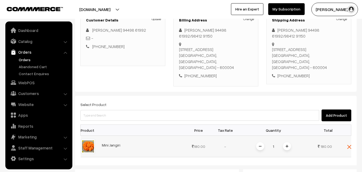
click at [285, 142] on span at bounding box center [287, 146] width 8 height 8
click at [286, 145] on img at bounding box center [286, 146] width 3 height 3
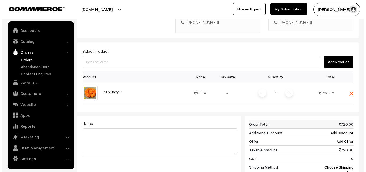
scroll to position [134, 0]
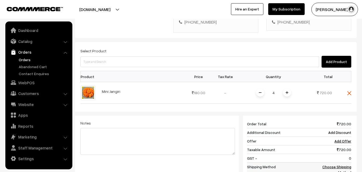
click at [331, 164] on link "Choose Shipping Method" at bounding box center [336, 169] width 29 height 10
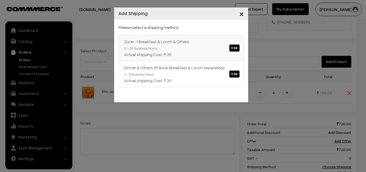
click at [212, 47] on link "Zone -1 Breakfast & Lunch & Others ₹.30 10 - 24 Business Hours Actual shipping …" at bounding box center [180, 48] width 125 height 26
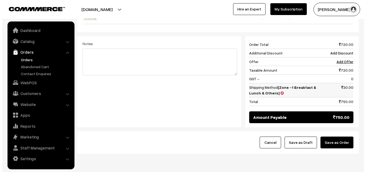
scroll to position [213, 0]
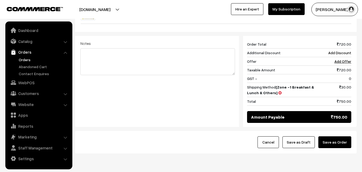
click at [333, 131] on div "Cancel Save as Draft Save as Order" at bounding box center [215, 142] width 281 height 22
click at [333, 136] on button "Save as Order" at bounding box center [334, 142] width 33 height 12
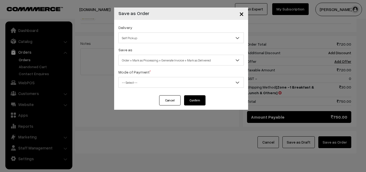
click at [149, 34] on span "Self Pickup" at bounding box center [181, 37] width 125 height 9
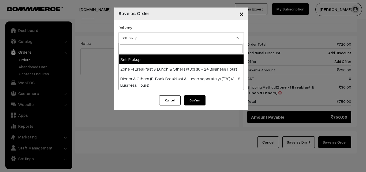
select select "ZON1"
select select "3"
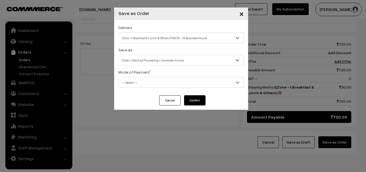
click at [151, 56] on span "Order + Mark as Processing + Generate Invoice" at bounding box center [181, 59] width 125 height 9
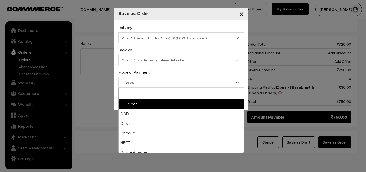
click at [134, 78] on span "-- Select --" at bounding box center [181, 82] width 125 height 9
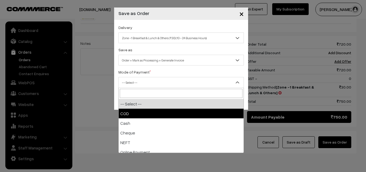
drag, startPoint x: 134, startPoint y: 115, endPoint x: 139, endPoint y: 115, distance: 4.5
select select "1"
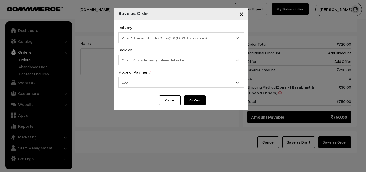
click at [192, 107] on div "Cancel Confirm" at bounding box center [181, 102] width 134 height 14
click at [197, 104] on button "Confirm" at bounding box center [194, 100] width 21 height 10
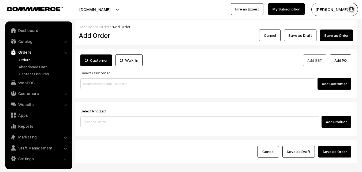
click at [24, 57] on link "Orders" at bounding box center [43, 60] width 53 height 6
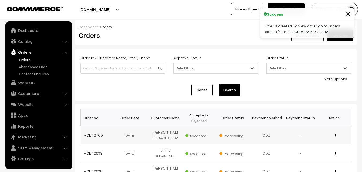
click at [93, 133] on link "#OD42700" at bounding box center [93, 134] width 19 height 5
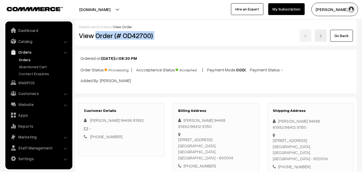
drag, startPoint x: 97, startPoint y: 36, endPoint x: 177, endPoint y: 35, distance: 80.3
click at [177, 35] on div "View Order (# OD42700) Go Back" at bounding box center [216, 35] width 282 height 12
copy div "Order (# OD42700)"
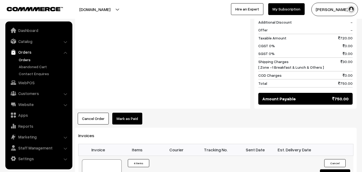
scroll to position [294, 0]
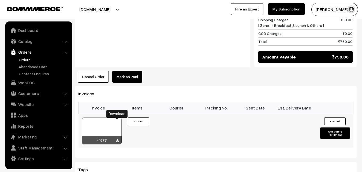
click at [117, 139] on icon at bounding box center [117, 140] width 3 height 3
click at [28, 84] on link "WebPOS" at bounding box center [39, 83] width 64 height 10
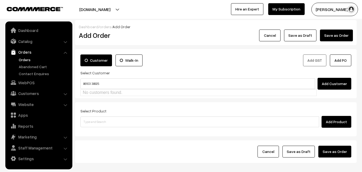
click at [91, 80] on input "86103 38925" at bounding box center [197, 83] width 234 height 11
click at [97, 93] on link "[PERSON_NAME] 8610338925 [8610338925]" at bounding box center [198, 93] width 235 height 8
type input "8610338925"
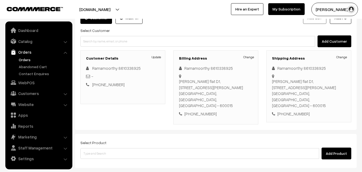
scroll to position [92, 0]
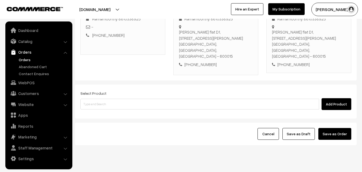
click at [123, 90] on div "Select Product Add Product" at bounding box center [215, 100] width 271 height 20
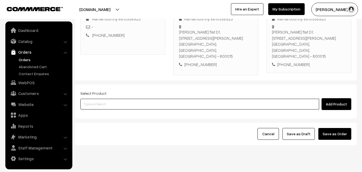
click at [122, 98] on input at bounding box center [199, 103] width 238 height 11
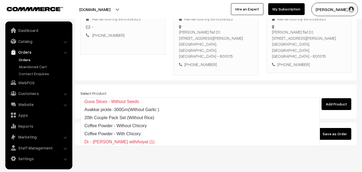
type input "2"
type input "20th with"
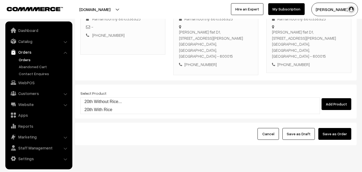
click at [109, 101] on link "20th Without Rice..." at bounding box center [200, 101] width 239 height 8
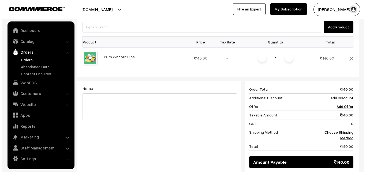
scroll to position [199, 0]
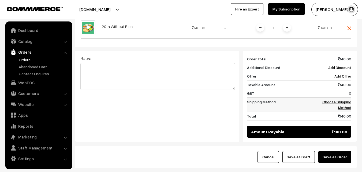
click at [333, 99] on link "Choose Shipping Method" at bounding box center [336, 104] width 29 height 10
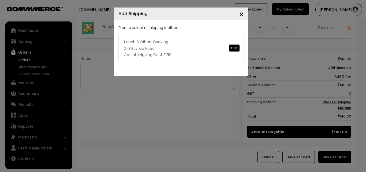
click at [192, 31] on div "Please select a shipping method Lunch & Others Booking ₹.50 2 - 8 Business Hour…" at bounding box center [180, 42] width 125 height 37
click at [217, 42] on div "Lunch & Others Booking ₹.50" at bounding box center [181, 41] width 114 height 6
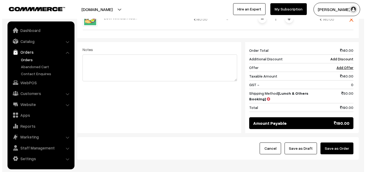
scroll to position [222, 0]
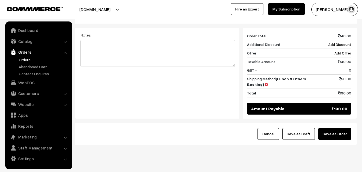
click at [339, 128] on button "Save as Order" at bounding box center [334, 134] width 33 height 12
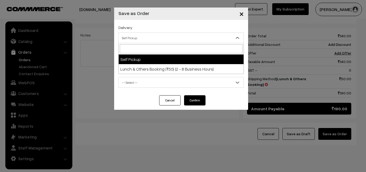
click at [139, 40] on span "Self Pickup" at bounding box center [181, 37] width 125 height 9
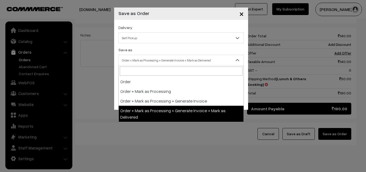
click at [145, 60] on span "Order + Mark as Processing + Generate Invoice + Mark as Delivered" at bounding box center [181, 59] width 125 height 9
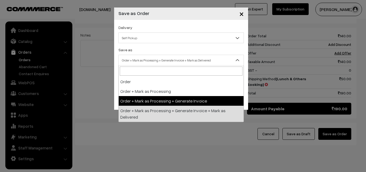
select select "3"
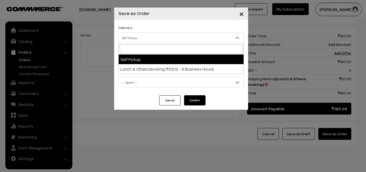
drag, startPoint x: 135, startPoint y: 33, endPoint x: 145, endPoint y: 57, distance: 25.7
click at [135, 35] on span "Self Pickup" at bounding box center [181, 37] width 125 height 9
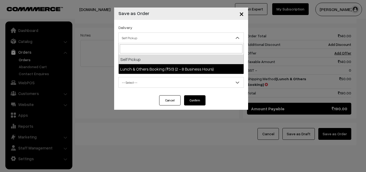
select select "LOB2"
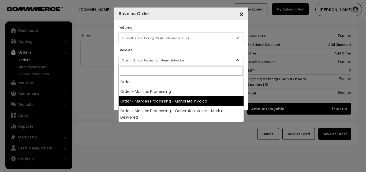
click at [145, 62] on span "Order + Mark as Processing + Generate Invoice" at bounding box center [181, 59] width 125 height 9
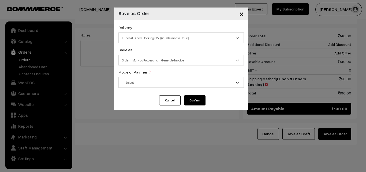
click at [137, 83] on span "-- Select --" at bounding box center [181, 82] width 125 height 9
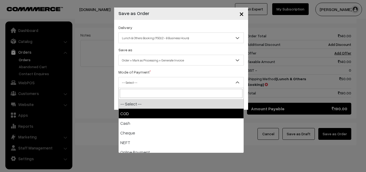
select select "1"
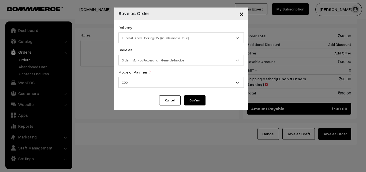
click at [178, 97] on button "Cancel" at bounding box center [169, 100] width 21 height 10
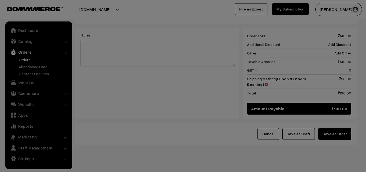
click at [201, 104] on div at bounding box center [183, 86] width 366 height 172
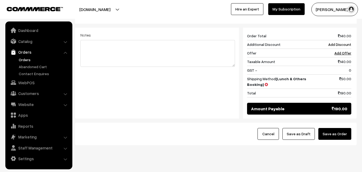
click at [330, 128] on button "Save as Order" at bounding box center [334, 134] width 33 height 12
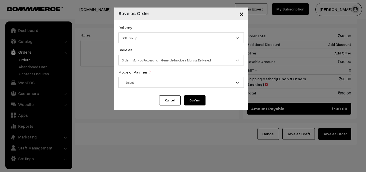
click at [144, 37] on span "Self Pickup" at bounding box center [181, 37] width 125 height 9
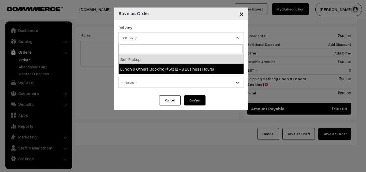
select select "LOB2"
select select "3"
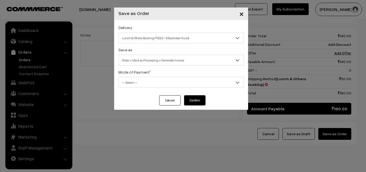
click at [146, 59] on span "Order + Mark as Processing + Generate Invoice" at bounding box center [181, 59] width 125 height 9
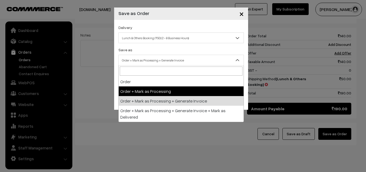
drag, startPoint x: 148, startPoint y: 98, endPoint x: 143, endPoint y: 85, distance: 14.5
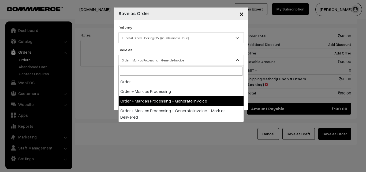
click at [143, 85] on span "-- Select --" at bounding box center [181, 82] width 125 height 9
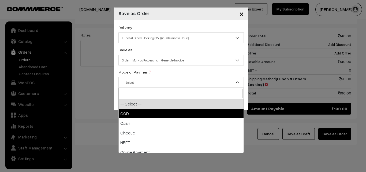
select select "1"
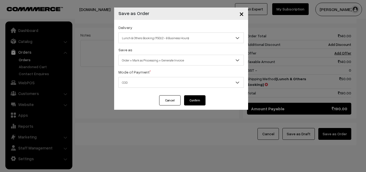
click at [195, 100] on button "Confirm" at bounding box center [194, 100] width 21 height 10
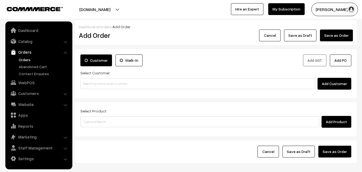
click at [27, 59] on link "Orders" at bounding box center [43, 60] width 53 height 6
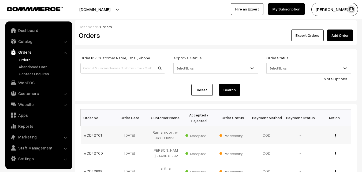
click at [91, 135] on link "#OD42701" at bounding box center [93, 134] width 18 height 5
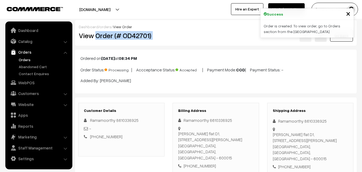
click at [181, 39] on div "View Order (# OD42701) Go Back" at bounding box center [216, 35] width 282 height 12
copy div "Order (# OD42701)"
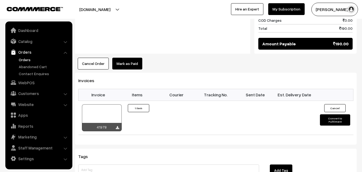
scroll to position [348, 0]
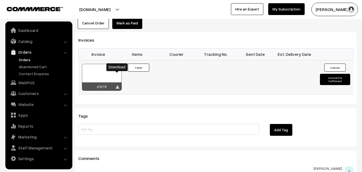
click at [117, 85] on icon at bounding box center [117, 86] width 3 height 3
click at [37, 84] on link "WebPOS" at bounding box center [39, 83] width 64 height 10
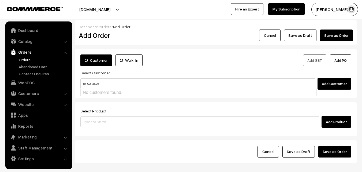
click at [92, 81] on input "86103 38925" at bounding box center [197, 83] width 234 height 11
click at [92, 91] on link "Ramamoorthy 8610338925 [8610338925]" at bounding box center [198, 93] width 235 height 8
type input "8610338925"
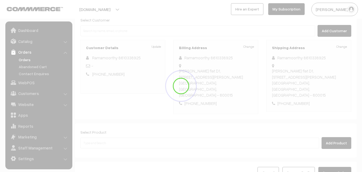
scroll to position [92, 0]
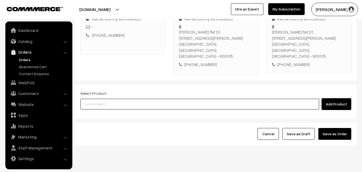
click at [108, 98] on input at bounding box center [199, 103] width 238 height 11
click at [108, 98] on input "kacnhee" at bounding box center [199, 103] width 238 height 11
type input "kan"
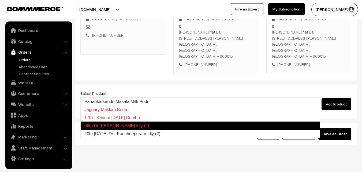
click at [109, 131] on link "20th Saturday Dr - Kancheepuram Idly (2)" at bounding box center [200, 134] width 239 height 8
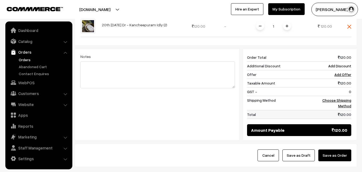
scroll to position [222, 0]
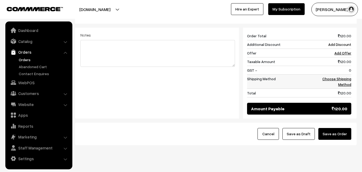
click at [327, 76] on link "Choose Shipping Method" at bounding box center [336, 81] width 29 height 10
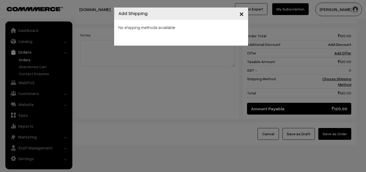
click at [240, 14] on span "×" at bounding box center [241, 14] width 5 height 10
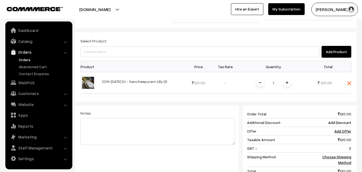
scroll to position [141, 0]
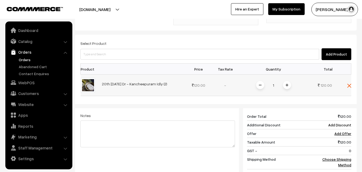
click at [290, 81] on span at bounding box center [287, 85] width 8 height 8
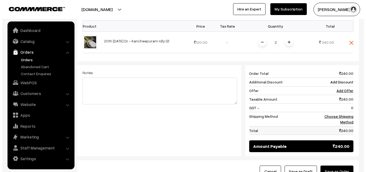
scroll to position [222, 0]
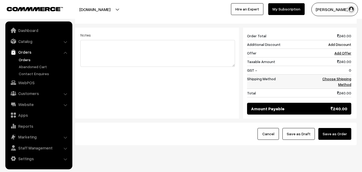
click at [332, 74] on td "Choose Shipping Method" at bounding box center [334, 81] width 33 height 14
click at [332, 76] on link "Choose Shipping Method" at bounding box center [336, 81] width 29 height 10
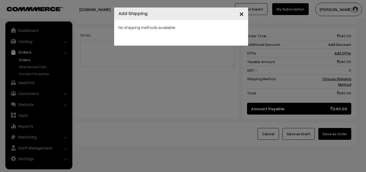
click at [241, 17] on span "×" at bounding box center [241, 14] width 5 height 10
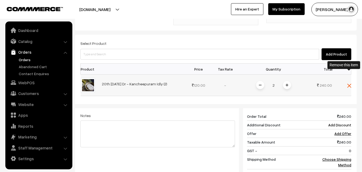
click at [350, 83] on img at bounding box center [349, 85] width 4 height 4
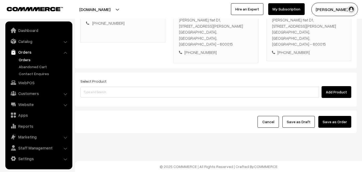
scroll to position [92, 0]
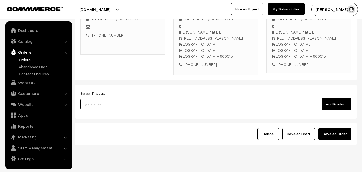
click at [99, 98] on input at bounding box center [199, 103] width 238 height 11
type input "20th with"
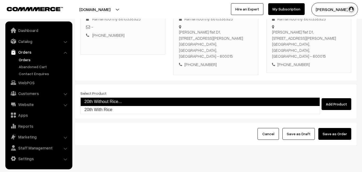
click at [97, 100] on link "20th Without Rice..." at bounding box center [199, 101] width 239 height 9
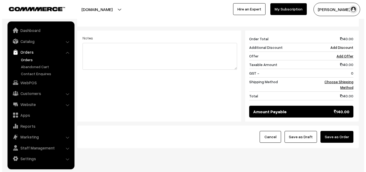
scroll to position [222, 0]
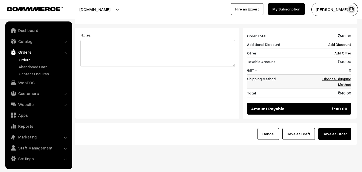
click at [348, 76] on link "Choose Shipping Method" at bounding box center [336, 81] width 29 height 10
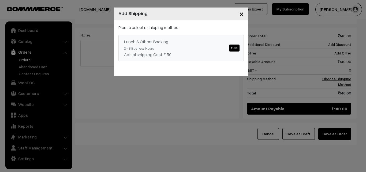
click at [230, 49] on span "₹.50" at bounding box center [234, 47] width 10 height 7
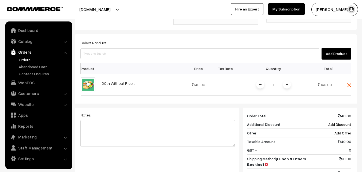
scroll to position [141, 0]
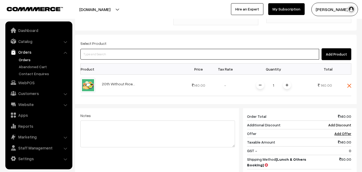
click at [120, 49] on input at bounding box center [199, 54] width 238 height 11
type input "kanchee"
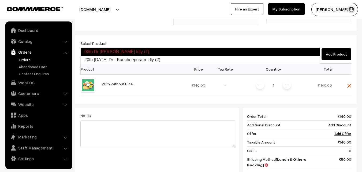
click at [113, 55] on link "06th Dr Kancheepuram Idly (2)" at bounding box center [199, 51] width 239 height 9
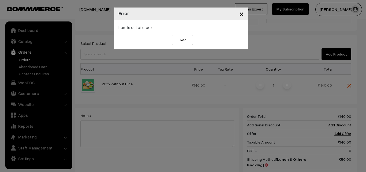
click at [111, 40] on div "× Error Item is out of stock. Close" at bounding box center [183, 86] width 366 height 172
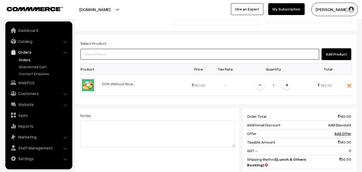
click at [105, 49] on input at bounding box center [199, 54] width 238 height 11
type input "kanchee"
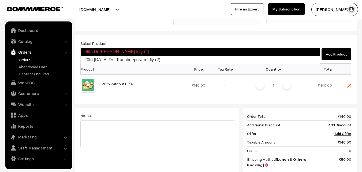
click at [112, 61] on link "20th Saturday Dr - Kancheepuram Idly (2)" at bounding box center [200, 60] width 239 height 8
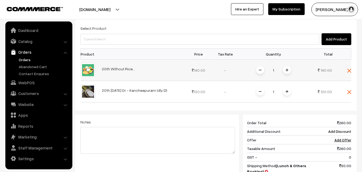
scroll to position [168, 0]
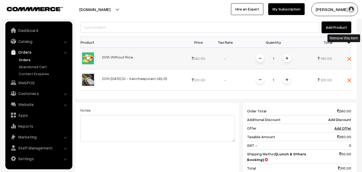
click at [349, 57] on img at bounding box center [349, 59] width 4 height 4
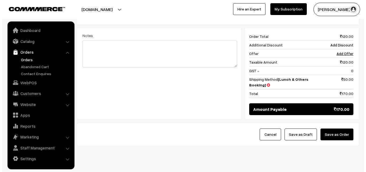
scroll to position [222, 0]
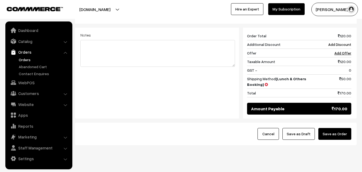
click at [334, 128] on button "Save as Order" at bounding box center [334, 134] width 33 height 12
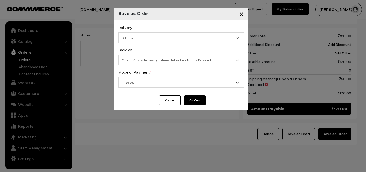
drag, startPoint x: 159, startPoint y: 37, endPoint x: 154, endPoint y: 43, distance: 7.8
click at [158, 37] on span "Self Pickup" at bounding box center [181, 37] width 125 height 9
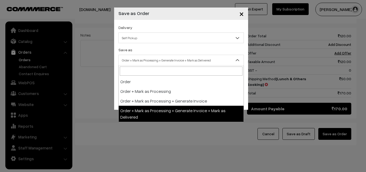
click at [145, 56] on span "Order + Mark as Processing + Generate Invoice + Mark as Delivered" at bounding box center [181, 59] width 125 height 9
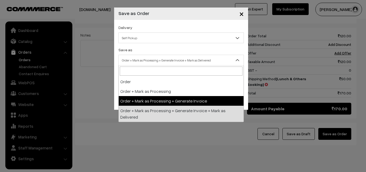
select select "3"
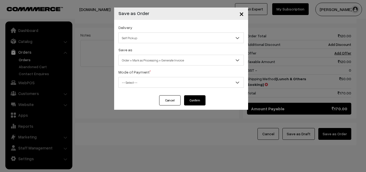
click at [145, 81] on span "-- Select --" at bounding box center [181, 82] width 125 height 9
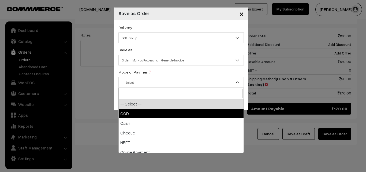
drag, startPoint x: 142, startPoint y: 106, endPoint x: 142, endPoint y: 110, distance: 4.0
select select "1"
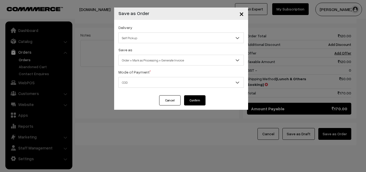
click at [144, 41] on span "Self Pickup" at bounding box center [181, 37] width 125 height 9
click at [141, 66] on div "Delivery Self Pickup Self Pickup Save as Order Order + Mark as Processing Order…" at bounding box center [181, 57] width 134 height 75
click at [193, 96] on button "Confirm" at bounding box center [194, 100] width 21 height 10
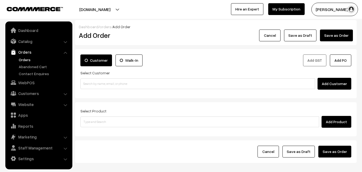
click at [22, 62] on link "Orders" at bounding box center [43, 60] width 53 height 6
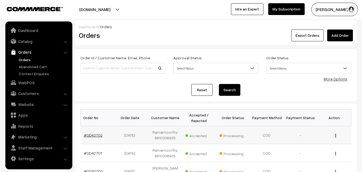
click at [93, 134] on link "#OD42702" at bounding box center [93, 134] width 19 height 5
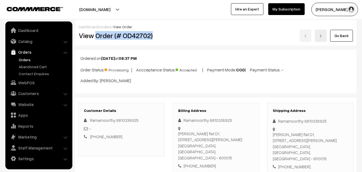
click at [169, 32] on div "View Order (# OD42702) Go Back" at bounding box center [216, 35] width 282 height 12
copy div "Order (# OD42702)"
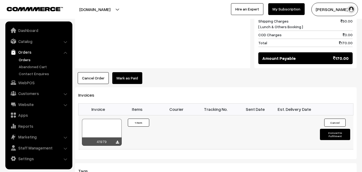
scroll to position [294, 0]
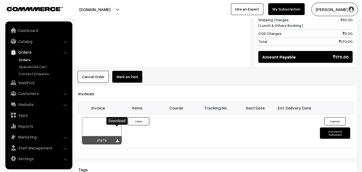
click at [117, 138] on div at bounding box center [117, 140] width 3 height 5
click at [117, 139] on icon at bounding box center [117, 140] width 3 height 3
click at [26, 82] on link "WebPOS" at bounding box center [39, 83] width 64 height 10
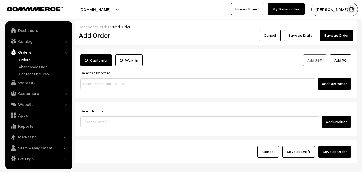
click at [108, 88] on input at bounding box center [197, 83] width 234 height 11
click at [91, 81] on input "80562 86172" at bounding box center [197, 83] width 234 height 11
click at [92, 95] on link "[PERSON_NAME] 80562 86172 [8056286172]" at bounding box center [198, 93] width 235 height 8
type input "80562 86172"
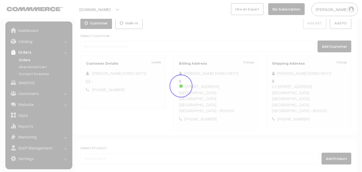
scroll to position [80, 0]
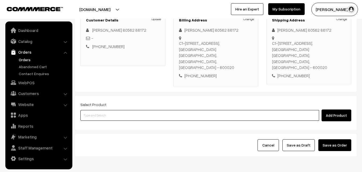
click at [103, 110] on input at bounding box center [199, 115] width 238 height 11
type input "20th with"
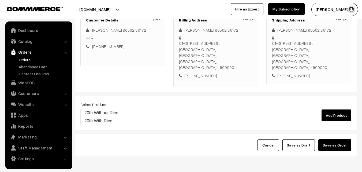
click at [97, 112] on link "20th Without Rice..." at bounding box center [200, 113] width 239 height 8
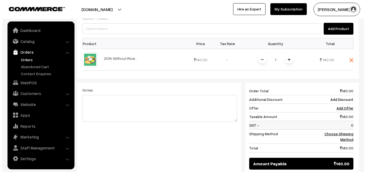
scroll to position [187, 0]
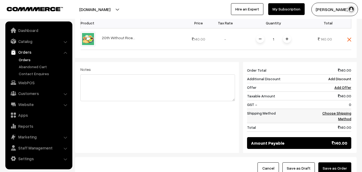
click at [330, 111] on link "Choose Shipping Method" at bounding box center [336, 116] width 29 height 10
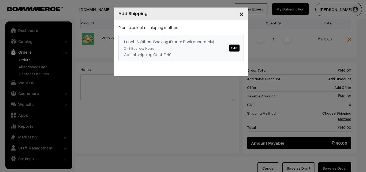
click at [192, 42] on div "Lunch & Others Booking (Dinner Book separately) ₹.40" at bounding box center [181, 41] width 114 height 6
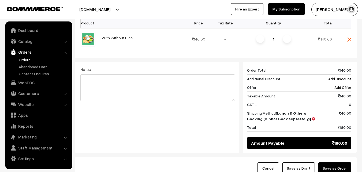
click at [335, 162] on button "Save as Order" at bounding box center [334, 168] width 33 height 12
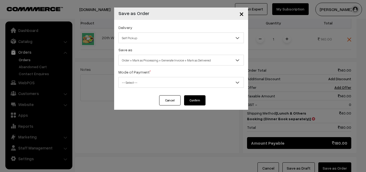
click at [153, 43] on div "Delivery Self Pickup Lunch & Others Booking (Dinner Book separately) (₹40) (2 -…" at bounding box center [181, 57] width 134 height 75
click at [152, 36] on span "Self Pickup" at bounding box center [181, 37] width 125 height 9
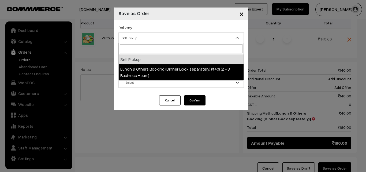
select select "LOB1"
select select "3"
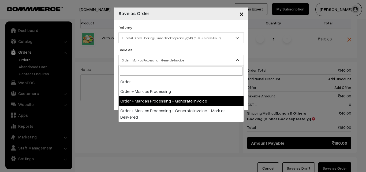
click at [157, 63] on span "Order + Mark as Processing + Generate Invoice" at bounding box center [181, 59] width 125 height 9
drag, startPoint x: 155, startPoint y: 98, endPoint x: 152, endPoint y: 96, distance: 3.6
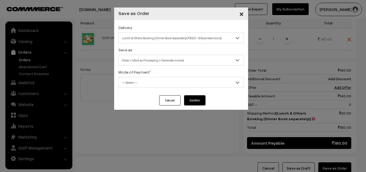
click at [140, 84] on span "-- Select --" at bounding box center [181, 82] width 125 height 9
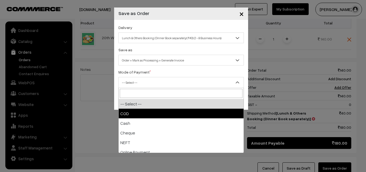
drag, startPoint x: 135, startPoint y: 107, endPoint x: 135, endPoint y: 112, distance: 4.5
select select "1"
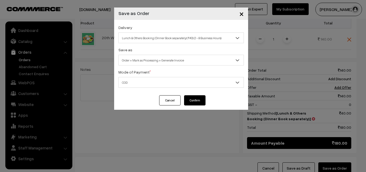
click at [200, 103] on button "Confirm" at bounding box center [194, 100] width 21 height 10
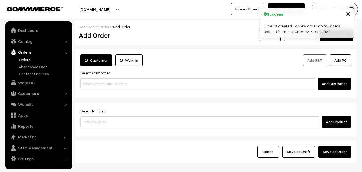
click at [29, 59] on link "Orders" at bounding box center [43, 60] width 53 height 6
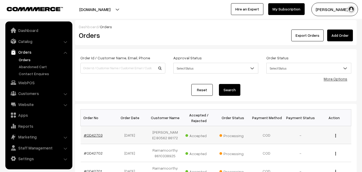
click at [94, 137] on link "#OD42703" at bounding box center [93, 134] width 19 height 5
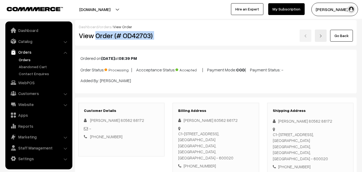
drag, startPoint x: 96, startPoint y: 34, endPoint x: 174, endPoint y: 33, distance: 78.1
click at [174, 33] on div "View Order (# OD42703) Go Back" at bounding box center [216, 35] width 282 height 12
copy div "Order (# OD42703)"
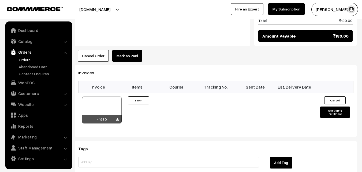
scroll to position [321, 0]
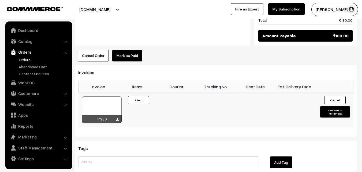
click at [117, 118] on icon at bounding box center [117, 119] width 3 height 3
click at [32, 82] on link "WebPOS" at bounding box center [39, 83] width 64 height 10
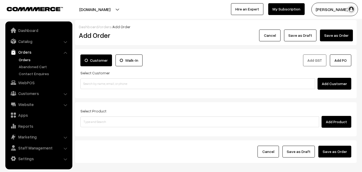
click at [97, 82] on input at bounding box center [197, 83] width 234 height 11
click at [92, 80] on input "98409 14776" at bounding box center [197, 83] width 234 height 11
click at [93, 89] on ul "Anuradha 98409 14776 [9840914776]" at bounding box center [198, 93] width 236 height 9
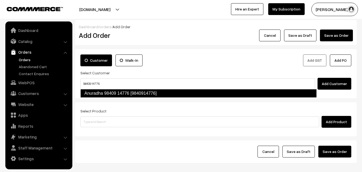
click at [94, 91] on link "Anuradha 98409 14776 [9840914776]" at bounding box center [198, 93] width 236 height 9
type input "98409 14776"
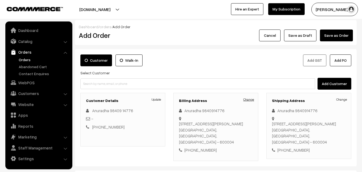
click at [251, 98] on link "Change" at bounding box center [248, 99] width 11 height 5
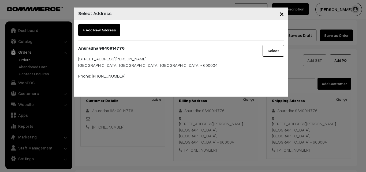
click at [280, 14] on span "×" at bounding box center [281, 14] width 5 height 10
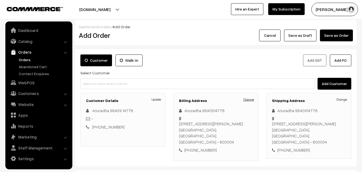
click at [246, 99] on link "Change" at bounding box center [248, 99] width 11 height 5
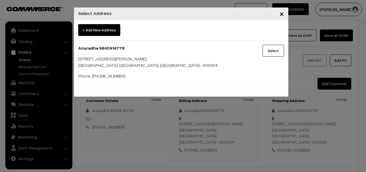
click at [106, 29] on span "+ Add New Address" at bounding box center [99, 30] width 42 height 12
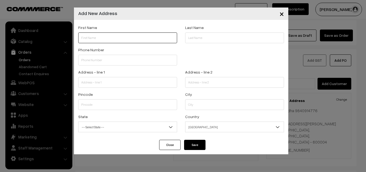
click at [96, 37] on input "text" at bounding box center [127, 37] width 99 height 11
paste input "98409 14776"
type input "Anuradha 98409 14776"
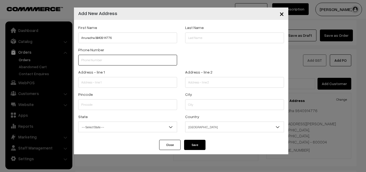
click at [104, 60] on input "text" at bounding box center [127, 60] width 99 height 11
paste input "98409 1477"
type input "9840914776"
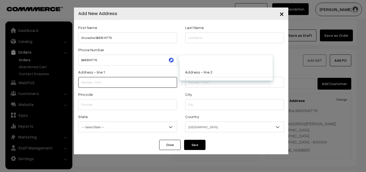
click at [106, 80] on input "text" at bounding box center [127, 82] width 99 height 11
paste input "J Apartments, 7/2, Devadi Street, Mylapore"
type input "J Apartments, 7/2, Devadi Street, Mylapore"
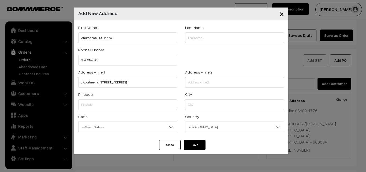
click at [204, 94] on div "City" at bounding box center [234, 100] width 99 height 19
click at [203, 104] on input "text" at bounding box center [234, 104] width 99 height 11
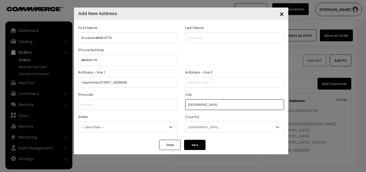
type input "Chennai"
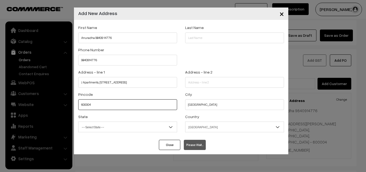
type input "600004"
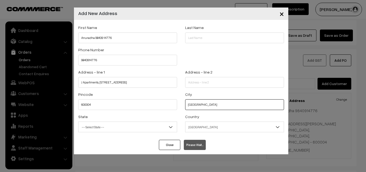
select select "Tamil Nadu"
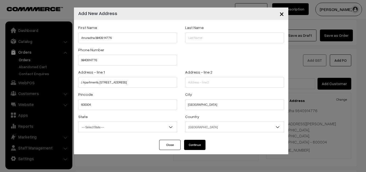
click at [142, 124] on span "-- Select State --" at bounding box center [127, 126] width 98 height 9
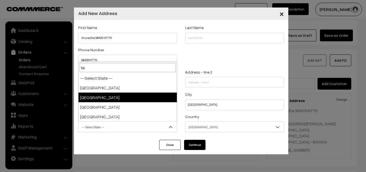
type input "ta"
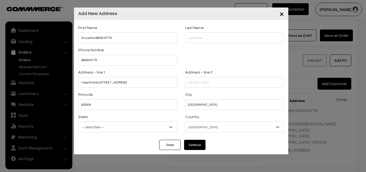
click at [191, 143] on button "Continue" at bounding box center [194, 144] width 21 height 10
select select
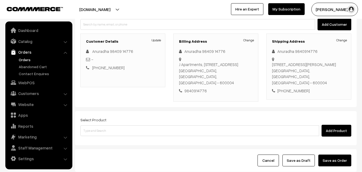
scroll to position [54, 0]
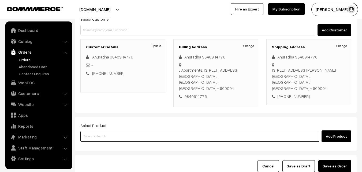
click at [128, 131] on input at bounding box center [199, 136] width 238 height 11
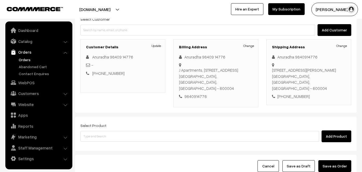
click at [343, 47] on link "Change" at bounding box center [341, 45] width 11 height 5
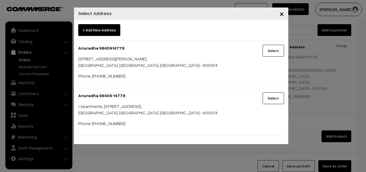
click at [272, 98] on button "Select" at bounding box center [272, 98] width 21 height 12
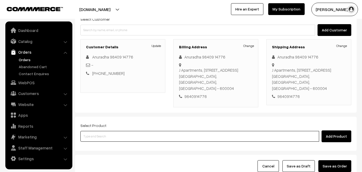
click at [98, 131] on input at bounding box center [199, 136] width 238 height 11
type input "20th with"
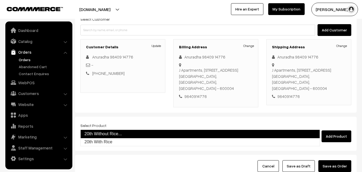
click at [100, 131] on link "20th Without Rice..." at bounding box center [199, 133] width 239 height 9
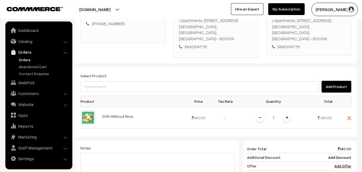
scroll to position [107, 0]
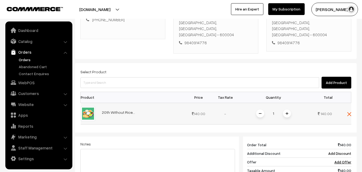
click at [286, 112] on img at bounding box center [286, 113] width 3 height 3
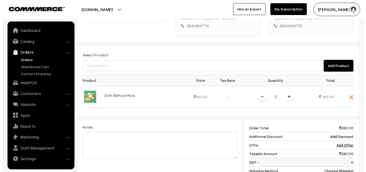
scroll to position [161, 0]
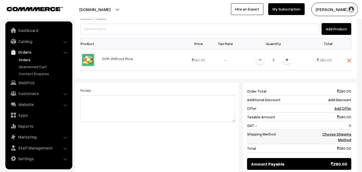
click at [334, 131] on link "Choose Shipping Method" at bounding box center [336, 136] width 29 height 10
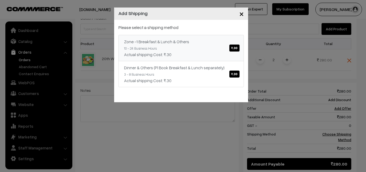
click at [204, 48] on link "Zone -1 Breakfast & Lunch & Others ₹.30 10 - 24 Business Hours Actual shipping …" at bounding box center [180, 48] width 125 height 26
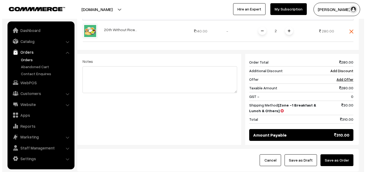
scroll to position [216, 0]
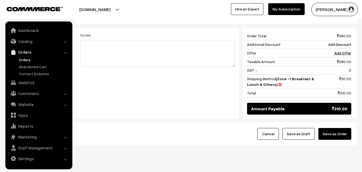
click at [331, 128] on button "Save as Order" at bounding box center [334, 134] width 33 height 12
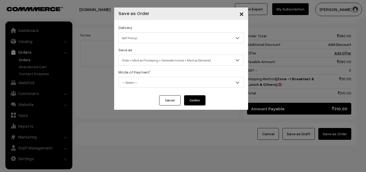
drag, startPoint x: 141, startPoint y: 32, endPoint x: 143, endPoint y: 37, distance: 6.0
click at [141, 32] on div "Delivery Self Pickup Zone -1 Breakfast & Lunch & Others (₹30) (10 - 24 Business…" at bounding box center [180, 33] width 125 height 19
click at [141, 30] on div "Delivery Self Pickup Zone -1 Breakfast & Lunch & Others (₹30) (10 - 24 Business…" at bounding box center [180, 33] width 125 height 19
click at [140, 32] on div "Delivery Self Pickup Zone -1 Breakfast & Lunch & Others (₹30) (10 - 24 Business…" at bounding box center [180, 33] width 125 height 19
click at [146, 35] on span "Self Pickup" at bounding box center [181, 37] width 125 height 9
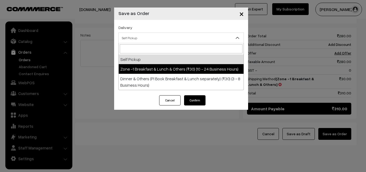
select select "ZON1"
select select "3"
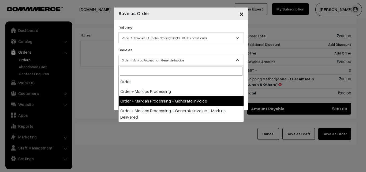
click at [152, 63] on span "Order + Mark as Processing + Generate Invoice" at bounding box center [181, 59] width 125 height 9
drag, startPoint x: 164, startPoint y: 102, endPoint x: 139, endPoint y: 89, distance: 28.1
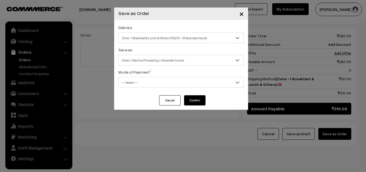
click at [138, 88] on div "Delivery Self Pickup Zone -1 Breakfast & Lunch & Others (₹30) (10 - 24 Business…" at bounding box center [181, 57] width 134 height 75
click at [131, 88] on div "Delivery Self Pickup Zone -1 Breakfast & Lunch & Others (₹30) (10 - 24 Business…" at bounding box center [181, 57] width 134 height 75
click at [128, 81] on span "-- Select --" at bounding box center [181, 82] width 125 height 9
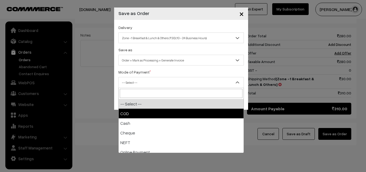
select select "1"
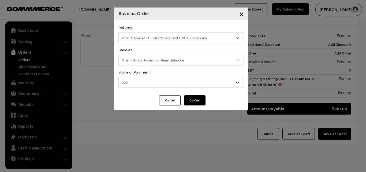
click at [190, 102] on button "Confirm" at bounding box center [194, 100] width 21 height 10
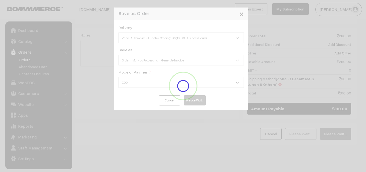
scroll to position [86, 0]
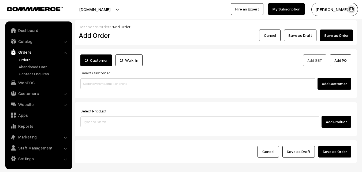
click at [26, 62] on link "Orders" at bounding box center [43, 60] width 53 height 6
click at [26, 60] on link "Orders" at bounding box center [43, 60] width 53 height 6
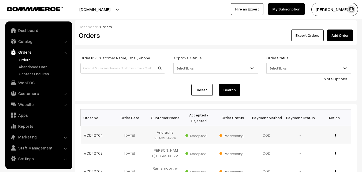
click at [95, 133] on link "#OD42704" at bounding box center [93, 134] width 19 height 5
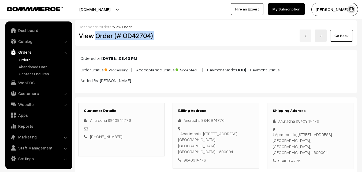
drag, startPoint x: 97, startPoint y: 35, endPoint x: 180, endPoint y: 39, distance: 83.6
click at [180, 39] on div "View Order (# OD42704) Go Back" at bounding box center [216, 35] width 282 height 12
copy div "Order (# OD42704)"
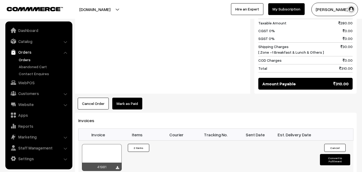
scroll to position [321, 0]
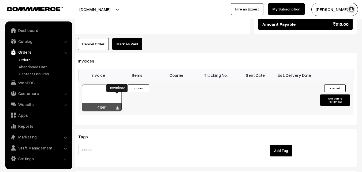
click at [119, 106] on icon at bounding box center [117, 107] width 3 height 3
click at [32, 80] on link "WebPOS" at bounding box center [39, 83] width 64 height 10
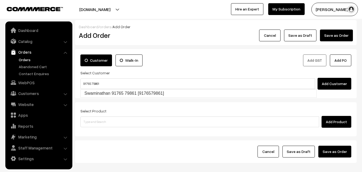
click at [91, 79] on input "91765 79861" at bounding box center [197, 83] width 234 height 11
click at [93, 94] on link "Swaminathan 91765 79861 [9176579861]" at bounding box center [198, 93] width 235 height 8
type input "91765 79861"
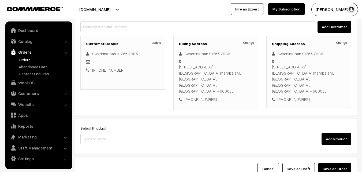
scroll to position [80, 0]
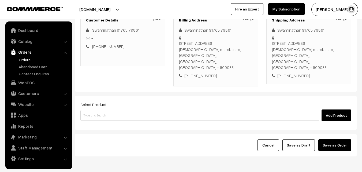
click at [110, 109] on div "Select Product Add Product" at bounding box center [215, 113] width 281 height 34
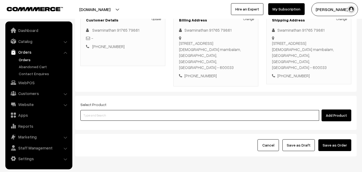
drag, startPoint x: 110, startPoint y: 101, endPoint x: 113, endPoint y: 96, distance: 5.6
click at [111, 110] on input at bounding box center [199, 115] width 238 height 11
type input "vadam wet"
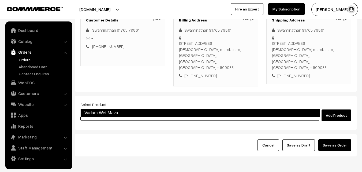
click at [108, 111] on link "Vadam Wet Mavu" at bounding box center [199, 112] width 239 height 9
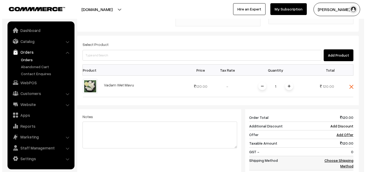
scroll to position [187, 0]
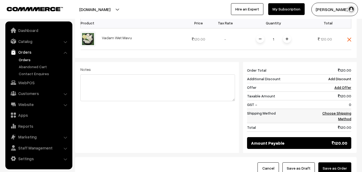
click at [332, 111] on link "Choose Shipping Method" at bounding box center [336, 116] width 29 height 10
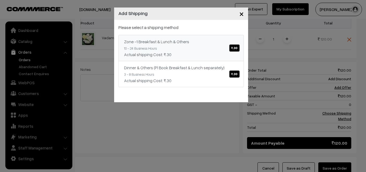
click at [194, 40] on div "Zone -1 Breakfast & Lunch & Others ₹.30" at bounding box center [181, 41] width 114 height 6
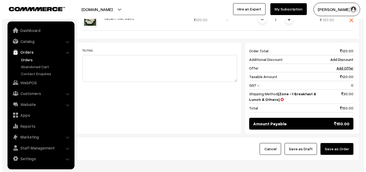
scroll to position [222, 0]
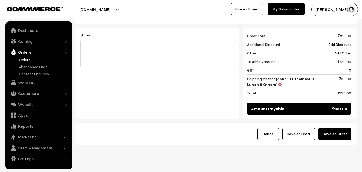
click at [341, 128] on button "Save as Order" at bounding box center [334, 134] width 33 height 12
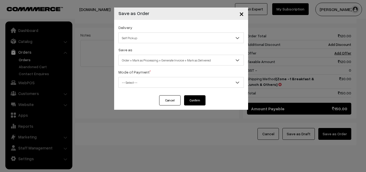
drag, startPoint x: 149, startPoint y: 36, endPoint x: 146, endPoint y: 41, distance: 5.3
click at [148, 36] on span "Self Pickup" at bounding box center [181, 37] width 125 height 9
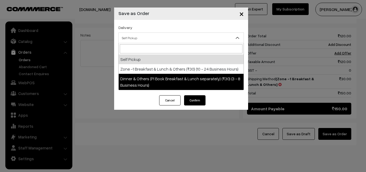
select select "DOP1"
select select "3"
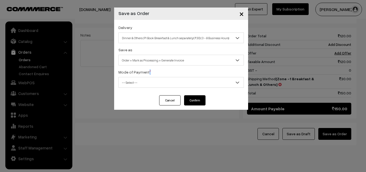
drag, startPoint x: 153, startPoint y: 77, endPoint x: 155, endPoint y: 73, distance: 4.0
click at [155, 73] on div "Mode of Payment * -- Select -- COD Cash Cheque NEFT Online Payment DD Others --…" at bounding box center [180, 78] width 125 height 19
click at [154, 35] on span "Dinner & Others (Pl Book Breakfast & Lunch separately) (₹30) (3 - 8 Business Ho…" at bounding box center [181, 37] width 125 height 9
click at [161, 32] on span "Dinner & Others (Pl Book Breakfast & Lunch separately) (₹30) (3 - 8 Business Ho…" at bounding box center [180, 37] width 125 height 11
click at [166, 74] on div "Mode of Payment * -- Select -- COD Cash Cheque NEFT Online Payment DD Others --…" at bounding box center [180, 78] width 125 height 19
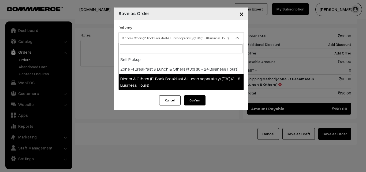
click at [164, 37] on span "Dinner & Others (Pl Book Breakfast & Lunch separately) (₹30) (3 - 8 Business Ho…" at bounding box center [181, 37] width 125 height 9
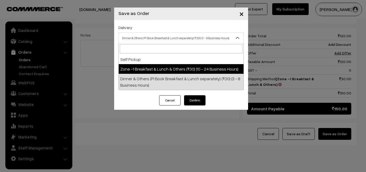
select select "ZON1"
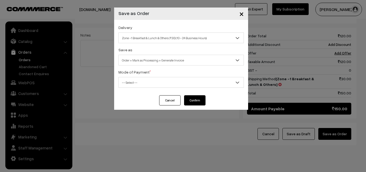
click at [150, 59] on span "Order + Mark as Processing + Generate Invoice" at bounding box center [181, 59] width 125 height 9
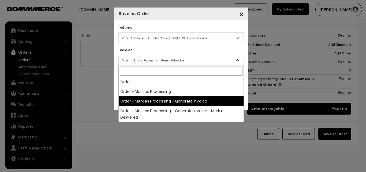
drag, startPoint x: 159, startPoint y: 102, endPoint x: 145, endPoint y: 80, distance: 26.4
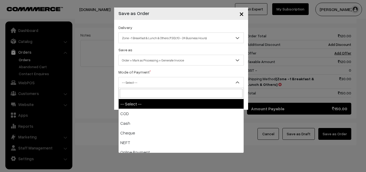
click at [145, 80] on span "-- Select --" at bounding box center [181, 82] width 125 height 9
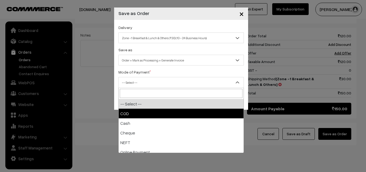
select select "1"
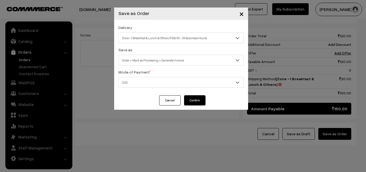
click at [192, 98] on button "Confirm" at bounding box center [194, 100] width 21 height 10
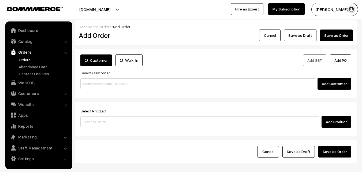
click at [29, 58] on link "Orders" at bounding box center [43, 60] width 53 height 6
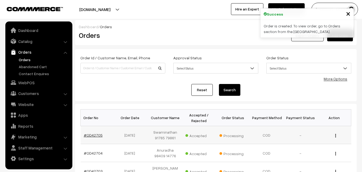
click at [94, 134] on link "#OD42705" at bounding box center [93, 134] width 19 height 5
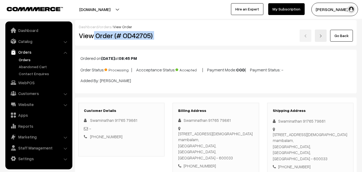
drag, startPoint x: 94, startPoint y: 34, endPoint x: 177, endPoint y: 40, distance: 83.2
click at [175, 40] on div "View Order (# OD42705) Go Back" at bounding box center [216, 35] width 282 height 12
copy div "Order (# OD42705)"
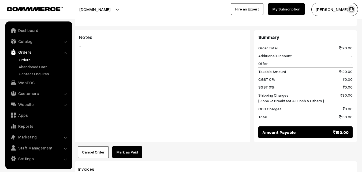
scroll to position [268, 0]
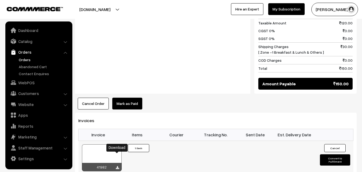
click at [118, 166] on icon at bounding box center [117, 167] width 3 height 3
click at [29, 84] on link "WebPOS" at bounding box center [39, 83] width 64 height 10
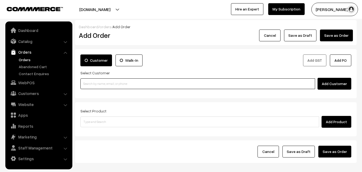
drag, startPoint x: 0, startPoint y: 0, endPoint x: 112, endPoint y: 84, distance: 140.3
click at [111, 85] on input at bounding box center [197, 83] width 234 height 11
paste input "91768 43030"
click at [90, 81] on input "91768 43030" at bounding box center [197, 83] width 234 height 11
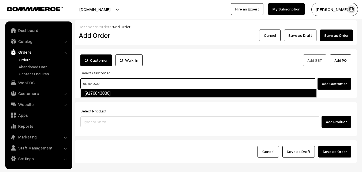
click at [94, 91] on link "[9176843030]" at bounding box center [198, 93] width 236 height 9
type input "9176843030"
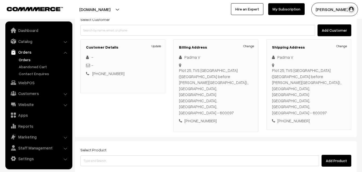
scroll to position [54, 0]
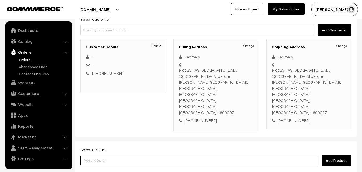
click at [116, 155] on input at bounding box center [199, 160] width 238 height 11
type input "bisibe"
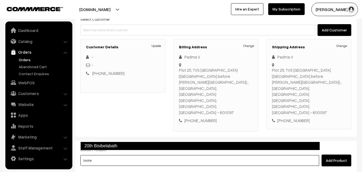
click at [111, 142] on link "20th Bisibelabath" at bounding box center [199, 145] width 239 height 9
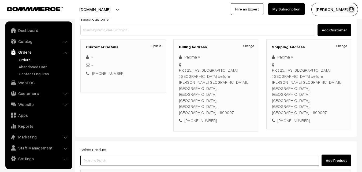
click at [103, 155] on input at bounding box center [199, 160] width 238 height 11
type input "sambar"
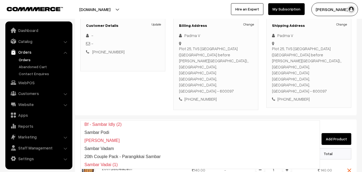
scroll to position [107, 0]
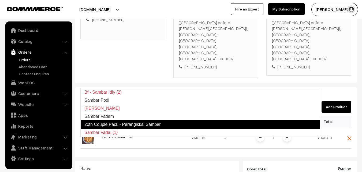
click at [120, 126] on link "20th Couple Pack - Parangikkai Sambar" at bounding box center [199, 124] width 239 height 9
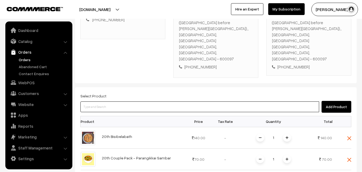
click at [105, 101] on input at bounding box center [199, 106] width 238 height 11
type input "kootu"
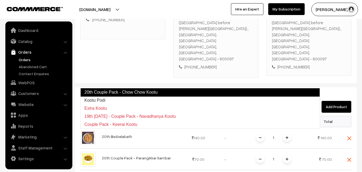
click at [99, 93] on link "20th Couple Pack - Chow Chow Kootu" at bounding box center [199, 92] width 239 height 9
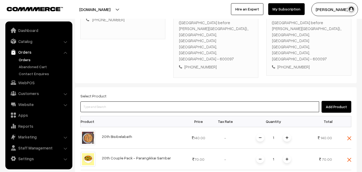
click at [109, 101] on input at bounding box center [199, 106] width 238 height 11
type input "vadam wet"
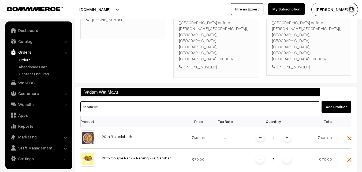
click at [108, 94] on link "Vadam Wet Mavu" at bounding box center [199, 92] width 239 height 9
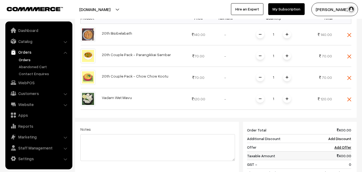
scroll to position [241, 0]
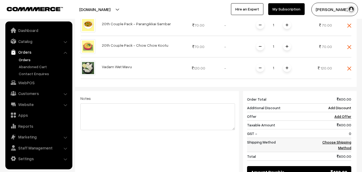
click at [325, 137] on td "Choose Shipping Method" at bounding box center [334, 144] width 33 height 14
click at [337, 139] on link "Choose Shipping Method" at bounding box center [336, 144] width 29 height 10
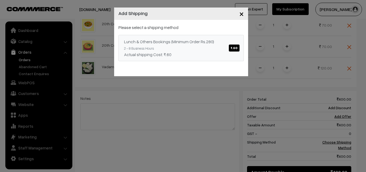
click at [231, 47] on span "₹.60" at bounding box center [234, 47] width 10 height 7
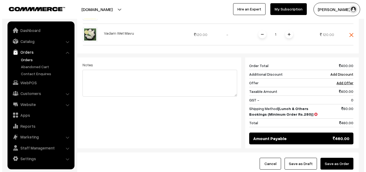
scroll to position [292, 0]
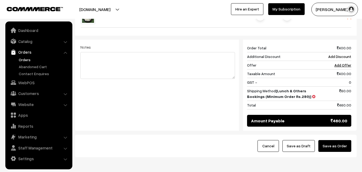
click at [339, 140] on button "Save as Order" at bounding box center [334, 146] width 33 height 12
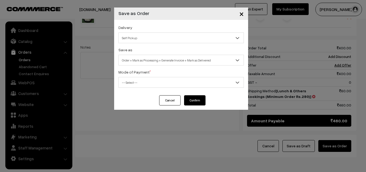
click at [146, 38] on span "Self Pickup" at bounding box center [181, 37] width 125 height 9
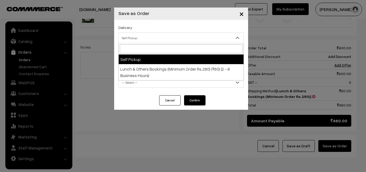
select select "LOB4"
select select "3"
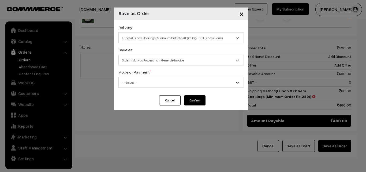
click at [150, 63] on span "Order + Mark as Processing + Generate Invoice" at bounding box center [181, 59] width 125 height 9
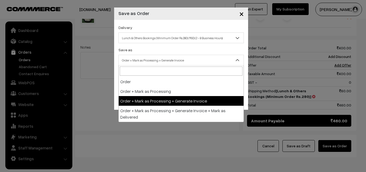
drag, startPoint x: 159, startPoint y: 101, endPoint x: 142, endPoint y: 85, distance: 23.3
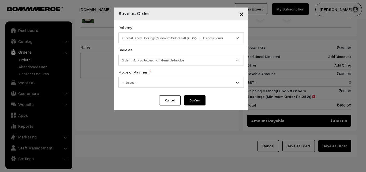
click at [142, 85] on span "-- Select --" at bounding box center [181, 82] width 125 height 9
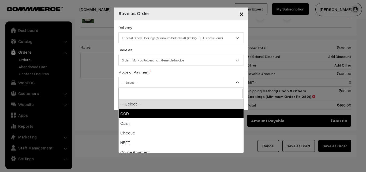
select select "1"
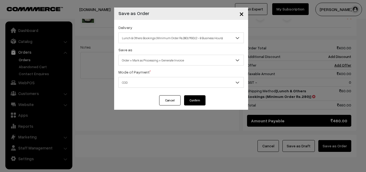
click at [192, 101] on button "Confirm" at bounding box center [194, 100] width 21 height 10
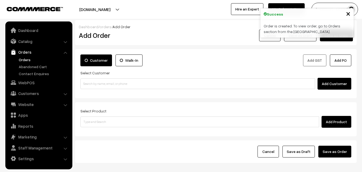
click at [26, 60] on link "Orders" at bounding box center [43, 60] width 53 height 6
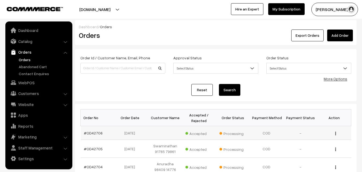
click at [98, 135] on td "#OD42706" at bounding box center [98, 133] width 34 height 14
click at [99, 133] on link "#OD42706" at bounding box center [93, 132] width 19 height 5
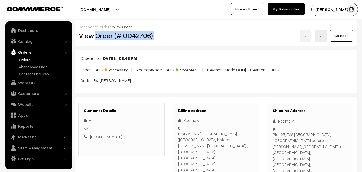
click at [184, 41] on div "View Order (# OD42706) Go Back" at bounding box center [216, 35] width 282 height 12
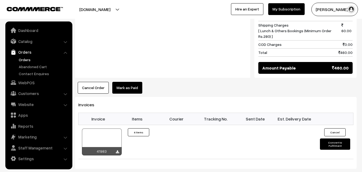
scroll to position [428, 0]
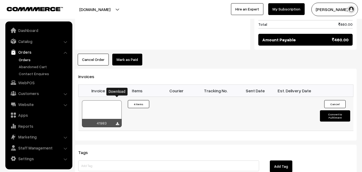
click at [118, 122] on icon at bounding box center [117, 123] width 3 height 3
click at [29, 59] on link "Orders" at bounding box center [43, 60] width 53 height 6
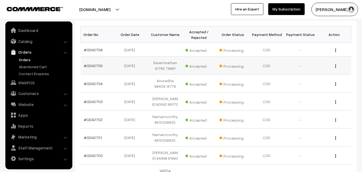
scroll to position [54, 0]
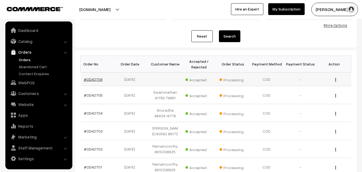
click at [98, 78] on link "#OD42706" at bounding box center [93, 79] width 19 height 5
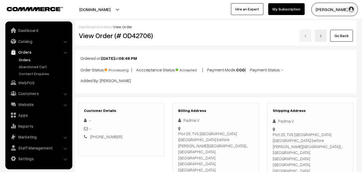
click at [30, 59] on link "Orders" at bounding box center [43, 60] width 53 height 6
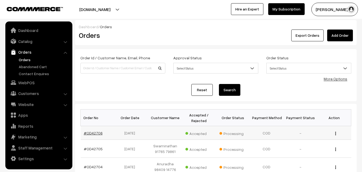
click at [98, 133] on link "#OD42706" at bounding box center [93, 132] width 19 height 5
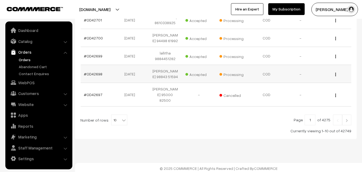
scroll to position [209, 0]
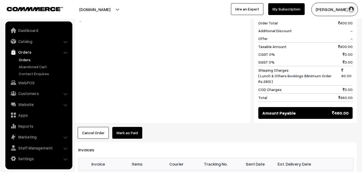
scroll to position [375, 0]
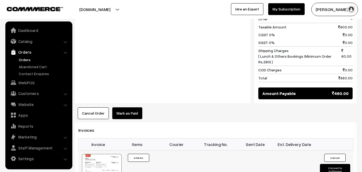
click at [106, 154] on div at bounding box center [102, 167] width 40 height 27
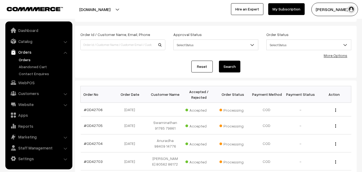
scroll to position [22, 0]
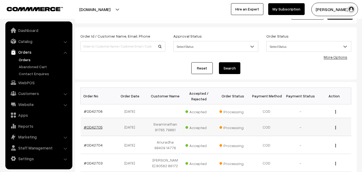
click at [91, 127] on link "#OD42705" at bounding box center [93, 126] width 19 height 5
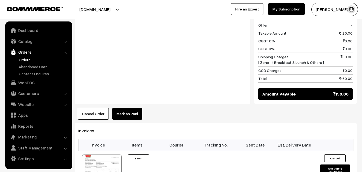
scroll to position [268, 0]
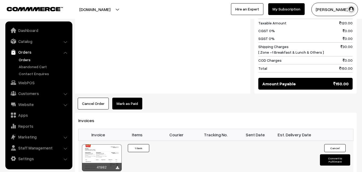
click at [107, 144] on div at bounding box center [102, 157] width 40 height 27
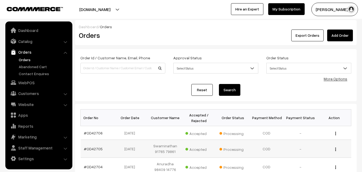
scroll to position [22, 0]
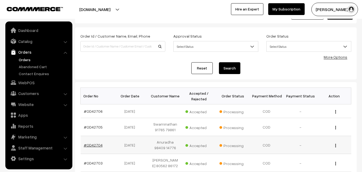
click at [100, 145] on link "#OD42704" at bounding box center [93, 144] width 19 height 5
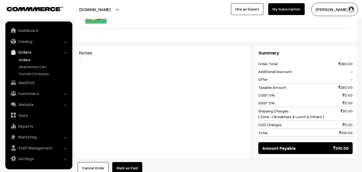
scroll to position [294, 0]
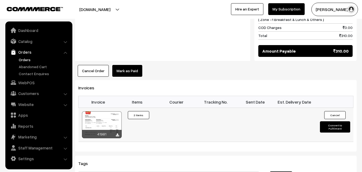
click at [98, 111] on div at bounding box center [102, 124] width 40 height 27
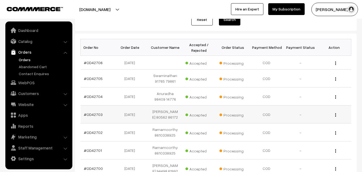
scroll to position [75, 0]
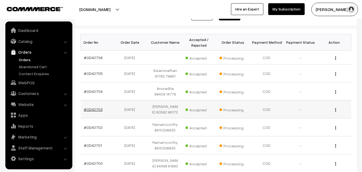
click at [96, 111] on link "#OD42703" at bounding box center [93, 109] width 19 height 5
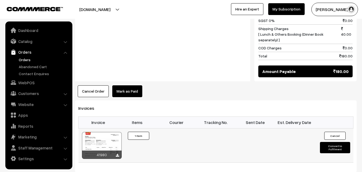
scroll to position [294, 0]
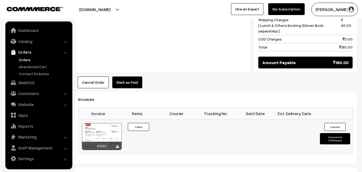
click at [99, 123] on div at bounding box center [102, 136] width 40 height 27
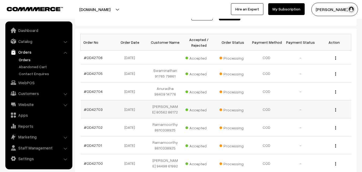
scroll to position [102, 0]
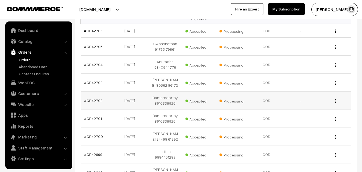
click at [100, 108] on td "#OD42702" at bounding box center [98, 100] width 34 height 18
click at [98, 102] on link "#OD42702" at bounding box center [93, 100] width 19 height 5
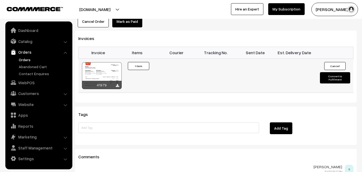
scroll to position [348, 0]
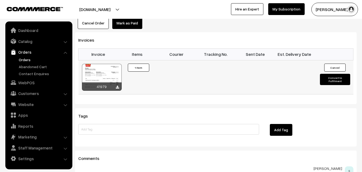
click at [108, 64] on div at bounding box center [102, 77] width 40 height 27
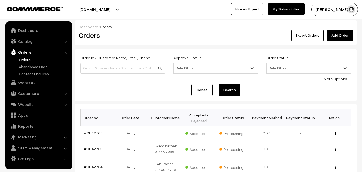
scroll to position [106, 0]
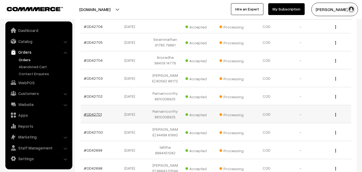
click at [98, 116] on link "#OD42701" at bounding box center [93, 114] width 18 height 5
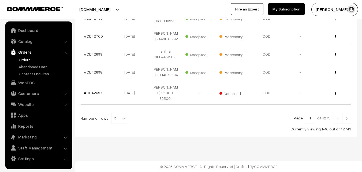
scroll to position [208, 0]
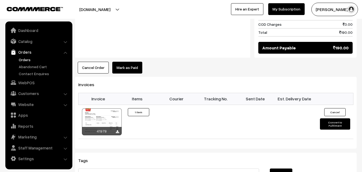
scroll to position [375, 0]
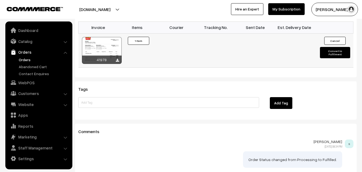
click at [111, 37] on div at bounding box center [102, 50] width 40 height 27
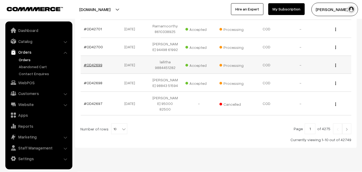
scroll to position [182, 0]
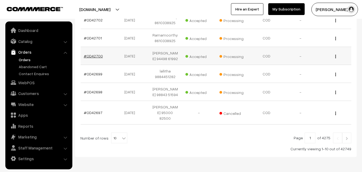
click at [98, 58] on link "#OD42700" at bounding box center [93, 56] width 19 height 5
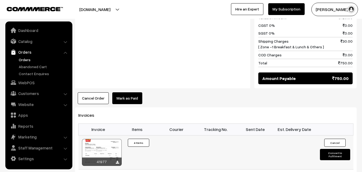
scroll to position [294, 0]
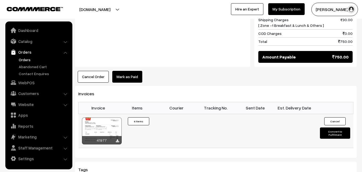
click at [103, 117] on div at bounding box center [102, 130] width 40 height 27
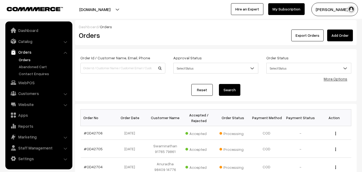
scroll to position [182, 0]
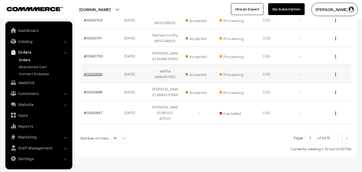
click at [97, 76] on link "#OD42699" at bounding box center [93, 73] width 18 height 5
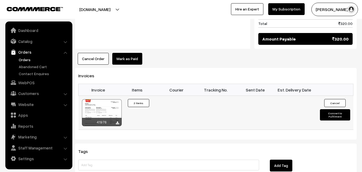
scroll to position [353, 0]
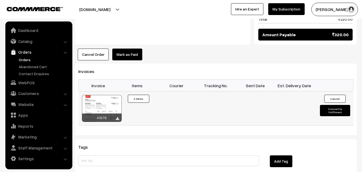
click at [103, 113] on div "41976" at bounding box center [102, 117] width 40 height 8
click at [104, 105] on div at bounding box center [102, 108] width 40 height 27
click at [38, 85] on link "WebPOS" at bounding box center [39, 83] width 64 height 10
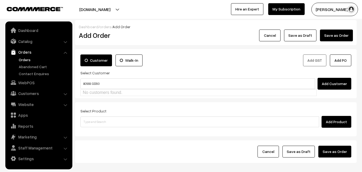
click at [93, 80] on input "80569 32293" at bounding box center [197, 83] width 234 height 11
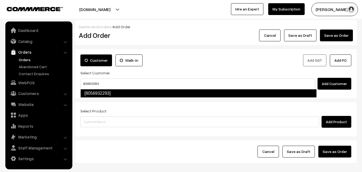
click at [85, 91] on link "[8056932293]" at bounding box center [198, 93] width 236 height 9
type input "8056932293"
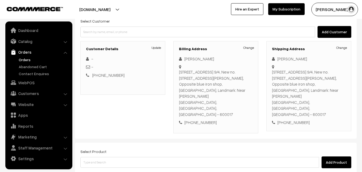
scroll to position [80, 0]
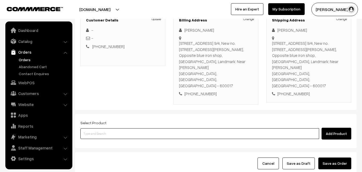
click at [109, 128] on input at bounding box center [199, 133] width 238 height 11
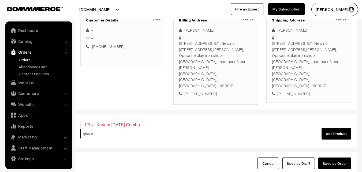
type input "ghee po"
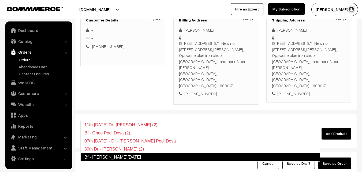
click at [122, 156] on link "Bf - [PERSON_NAME][DATE]" at bounding box center [199, 157] width 239 height 9
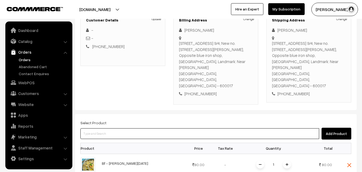
click at [116, 128] on input at bounding box center [199, 133] width 238 height 11
type input "idly"
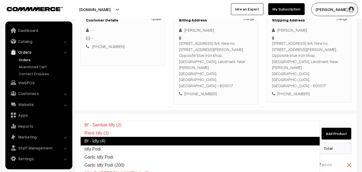
drag, startPoint x: 103, startPoint y: 146, endPoint x: 106, endPoint y: 140, distance: 6.5
click at [106, 140] on ul "Bf - Sambar Idly (2) Rava Idly (3) Bf - Idly (4) Idly Podi Garlic Idly Podi Gar…" at bounding box center [199, 148] width 239 height 57
click at [106, 140] on link "Bf - Idly (4)" at bounding box center [199, 140] width 239 height 9
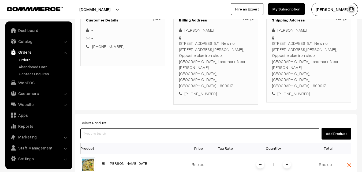
click at [115, 128] on input at bounding box center [199, 133] width 238 height 11
type input "bisibe"
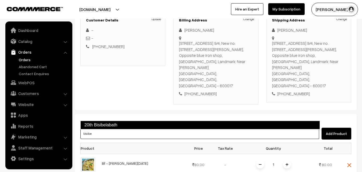
click at [113, 121] on link "20th Bisibelabath" at bounding box center [199, 124] width 239 height 9
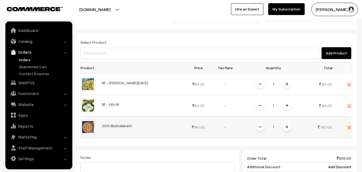
click at [290, 123] on span at bounding box center [287, 127] width 8 height 8
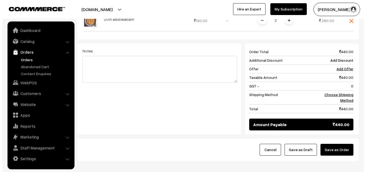
scroll to position [276, 0]
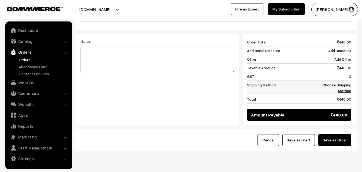
click at [343, 82] on link "Choose Shipping Method" at bounding box center [336, 87] width 29 height 10
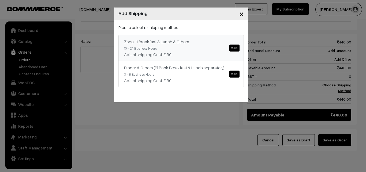
click at [226, 48] on link "Zone -1 Breakfast & Lunch & Others ₹.30 10 - 24 Business Hours Actual shipping …" at bounding box center [180, 48] width 125 height 26
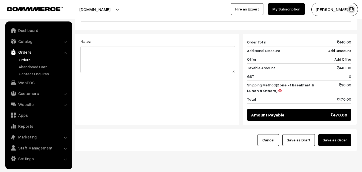
click at [337, 134] on button "Save as Order" at bounding box center [334, 140] width 33 height 12
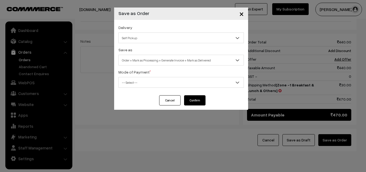
click at [141, 40] on span "Self Pickup" at bounding box center [181, 37] width 125 height 9
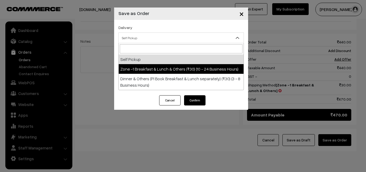
drag, startPoint x: 144, startPoint y: 64, endPoint x: 145, endPoint y: 68, distance: 3.8
select select "ZON1"
select select "3"
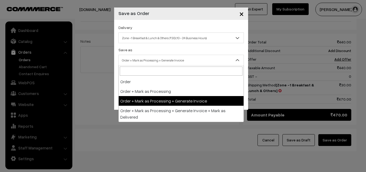
click at [149, 61] on span "Order + Mark as Processing + Generate Invoice" at bounding box center [181, 59] width 125 height 9
drag, startPoint x: 161, startPoint y: 103, endPoint x: 138, endPoint y: 85, distance: 29.1
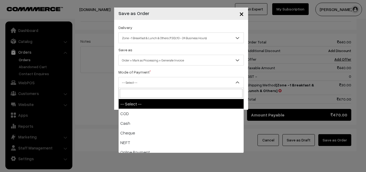
click at [138, 85] on span "-- Select --" at bounding box center [181, 82] width 125 height 9
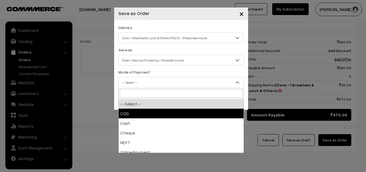
drag, startPoint x: 135, startPoint y: 110, endPoint x: 142, endPoint y: 110, distance: 6.2
select select "1"
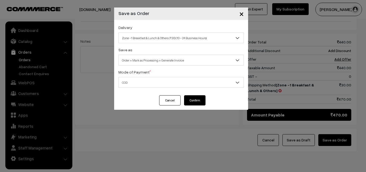
click at [189, 102] on button "Confirm" at bounding box center [194, 100] width 21 height 10
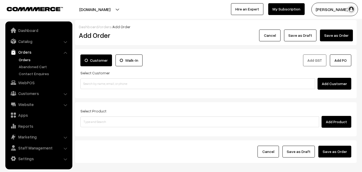
drag, startPoint x: 0, startPoint y: 0, endPoint x: 21, endPoint y: 59, distance: 62.6
click at [24, 60] on link "Orders" at bounding box center [43, 60] width 53 height 6
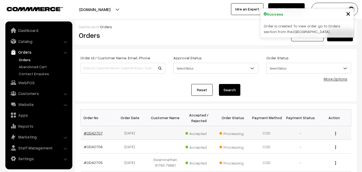
click at [90, 133] on link "#OD42707" at bounding box center [93, 132] width 19 height 5
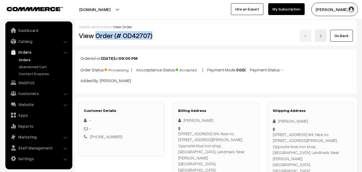
click at [168, 39] on div "View Order (# OD42707)" at bounding box center [122, 35] width 94 height 12
copy h2 "Order (# OD42707)"
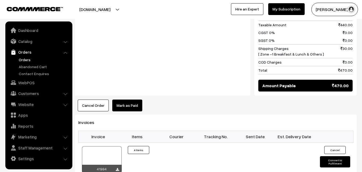
scroll to position [375, 0]
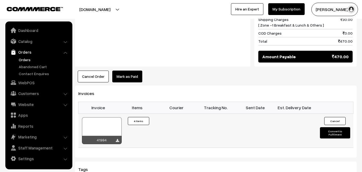
click at [119, 139] on icon at bounding box center [117, 140] width 3 height 3
click at [24, 57] on link "Orders" at bounding box center [43, 60] width 53 height 6
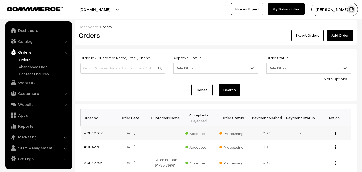
click at [89, 130] on link "#OD42707" at bounding box center [93, 132] width 19 height 5
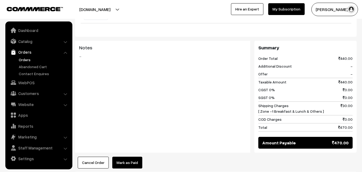
scroll to position [321, 0]
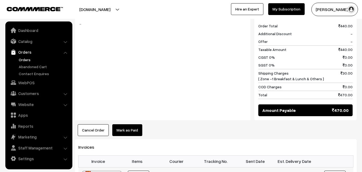
click at [24, 58] on link "Orders" at bounding box center [43, 60] width 53 height 6
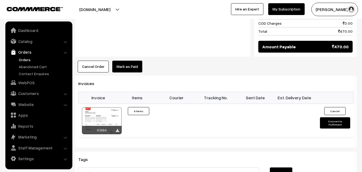
scroll to position [401, 0]
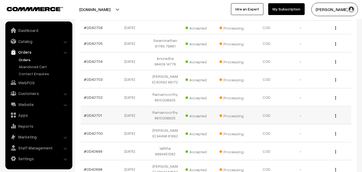
scroll to position [172, 0]
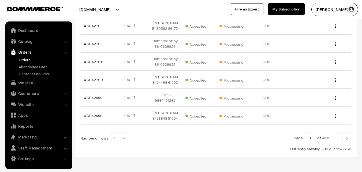
click at [116, 143] on span "10" at bounding box center [119, 137] width 16 height 11
select select "100"
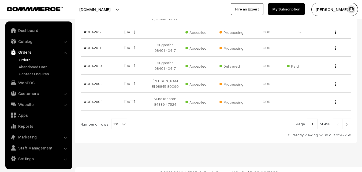
scroll to position [1807, 0]
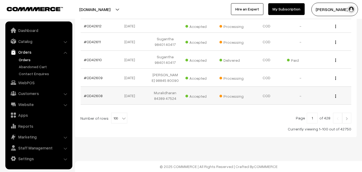
click at [93, 92] on td "#OD42608" at bounding box center [98, 95] width 34 height 18
click at [91, 94] on link "#OD42608" at bounding box center [93, 95] width 19 height 5
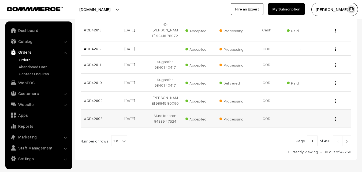
scroll to position [1791, 0]
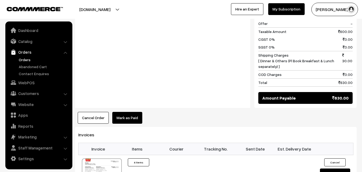
scroll to position [348, 0]
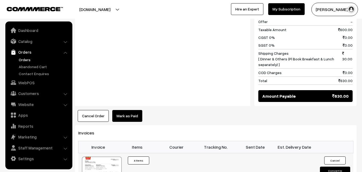
click at [107, 159] on div at bounding box center [102, 169] width 40 height 27
